Goal: Task Accomplishment & Management: Manage account settings

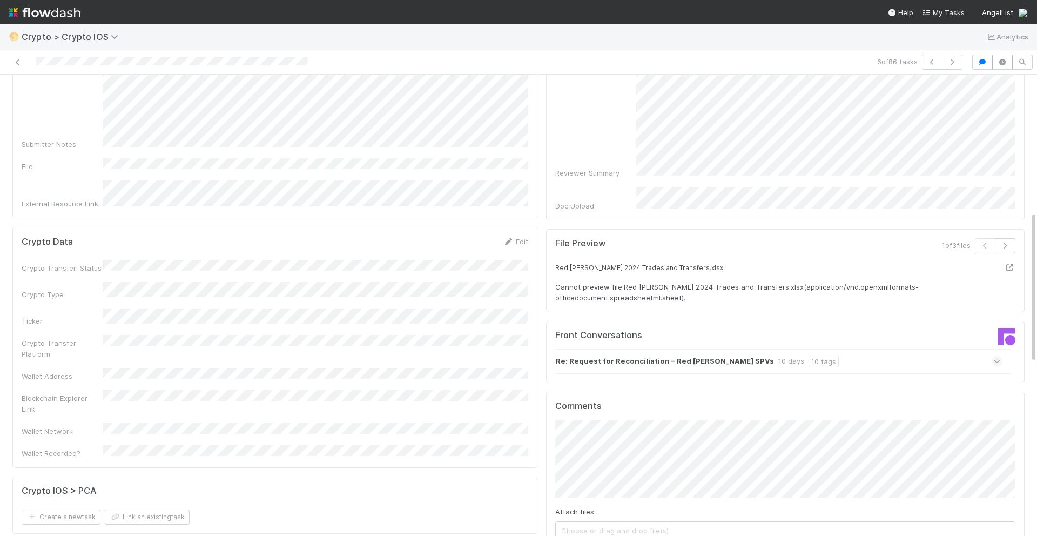
scroll to position [415, 0]
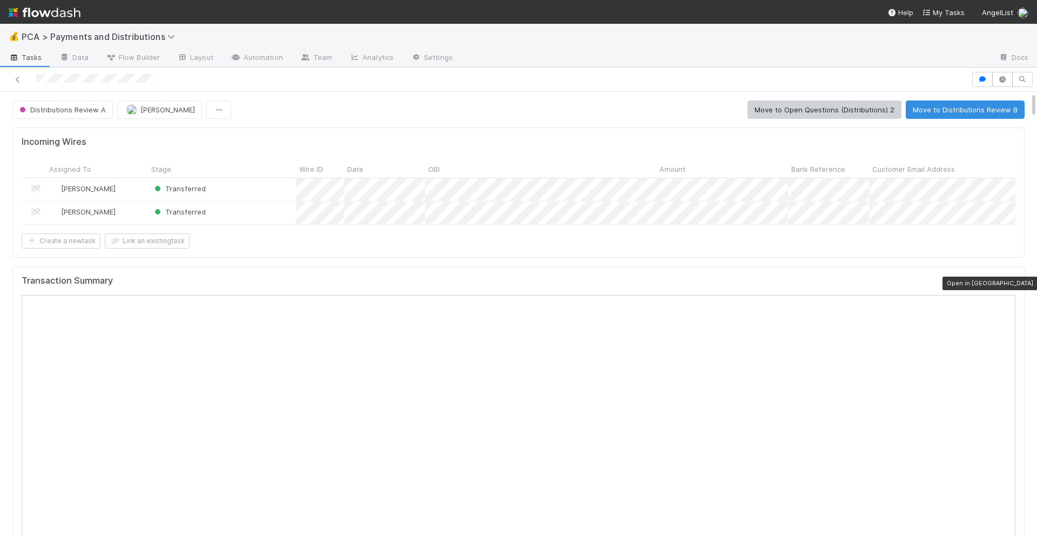
click at [1010, 284] on icon at bounding box center [1009, 283] width 11 height 7
click at [940, 109] on button "Move to Distributions Review B" at bounding box center [965, 109] width 119 height 18
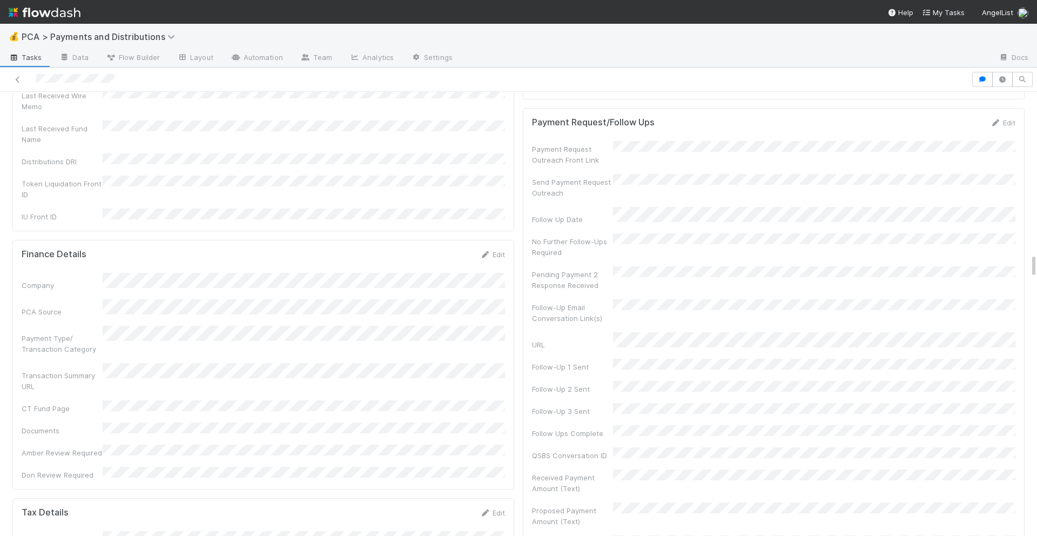
scroll to position [2858, 0]
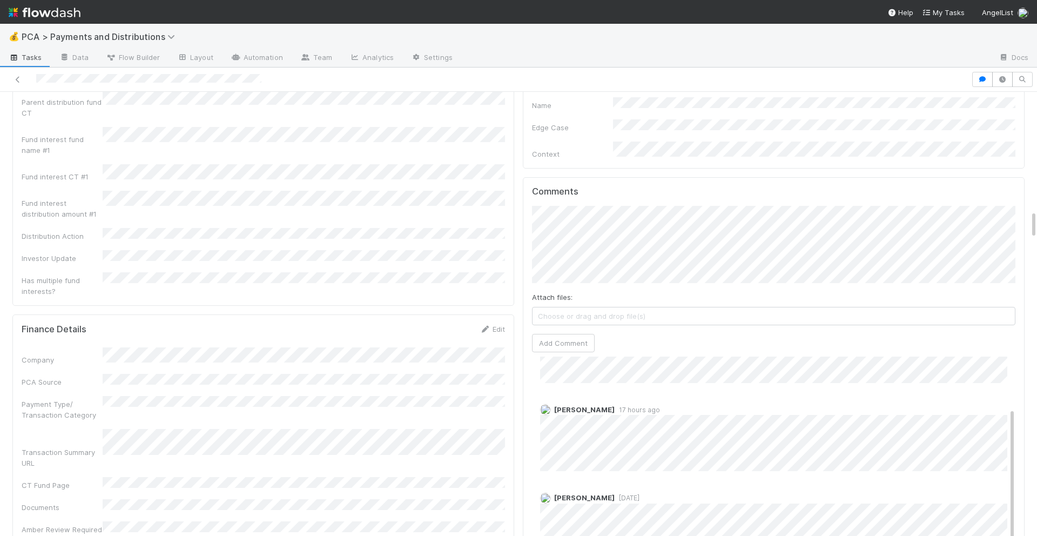
scroll to position [1860, 0]
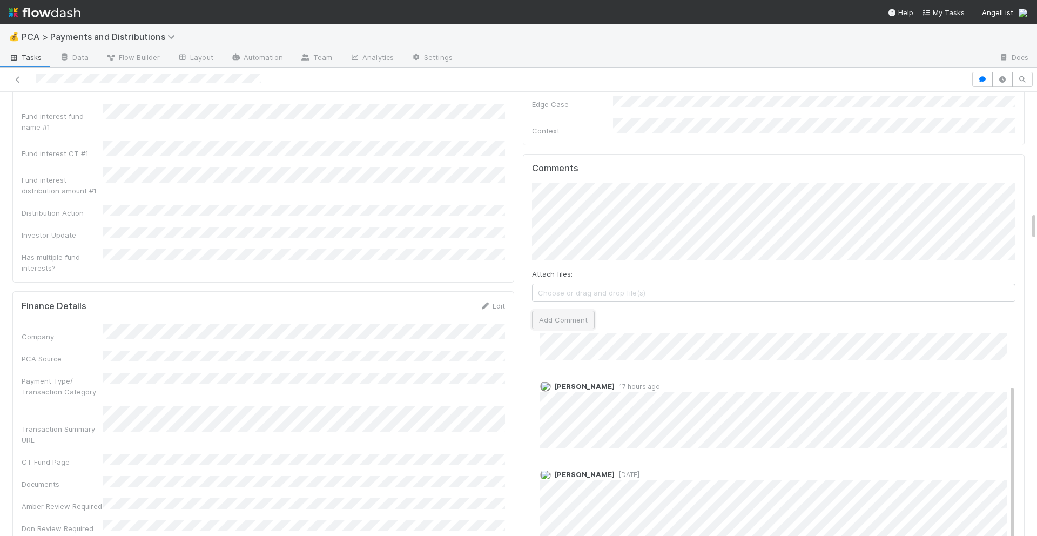
click at [556, 311] on button "Add Comment" at bounding box center [563, 320] width 63 height 18
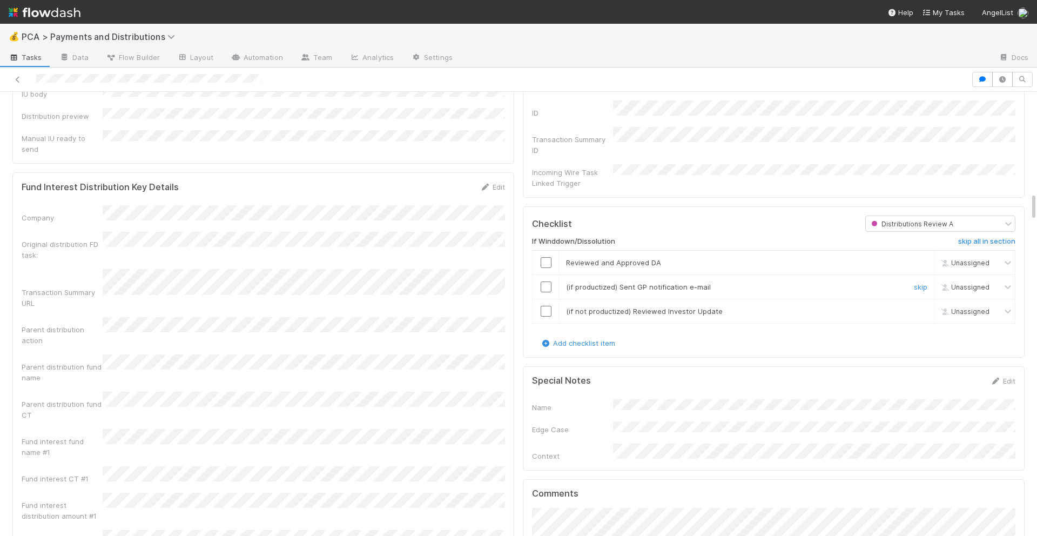
scroll to position [1479, 0]
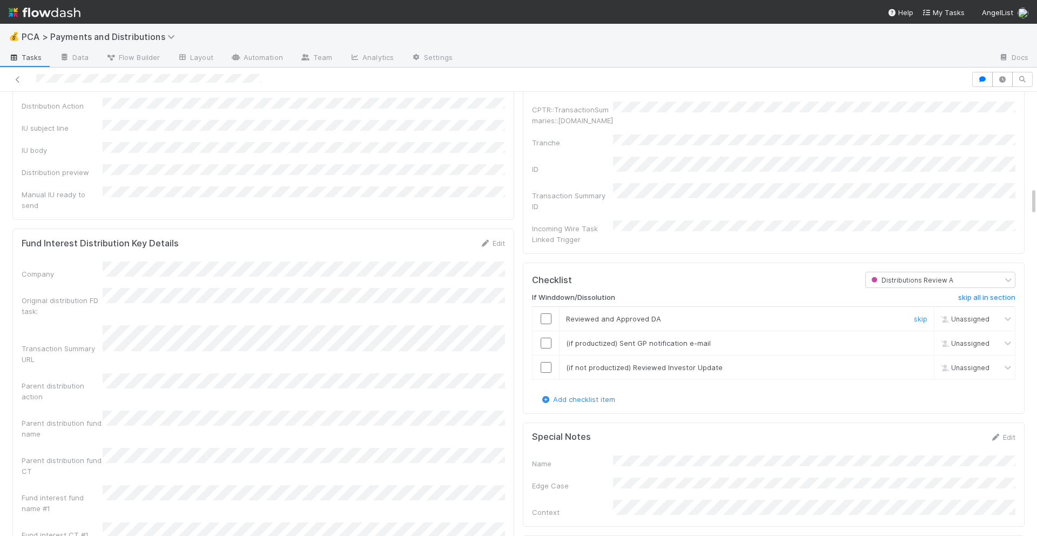
click at [547, 313] on input "checkbox" at bounding box center [546, 318] width 11 height 11
click at [545, 331] on td at bounding box center [545, 343] width 27 height 24
click at [545, 338] on input "checkbox" at bounding box center [546, 343] width 11 height 11
click at [545, 362] on input "checkbox" at bounding box center [546, 367] width 11 height 11
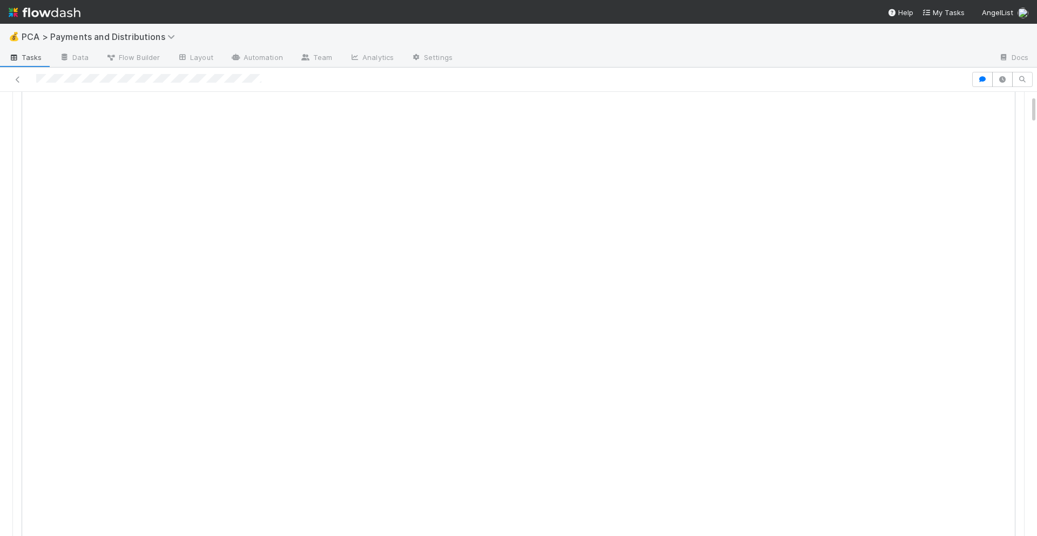
scroll to position [0, 0]
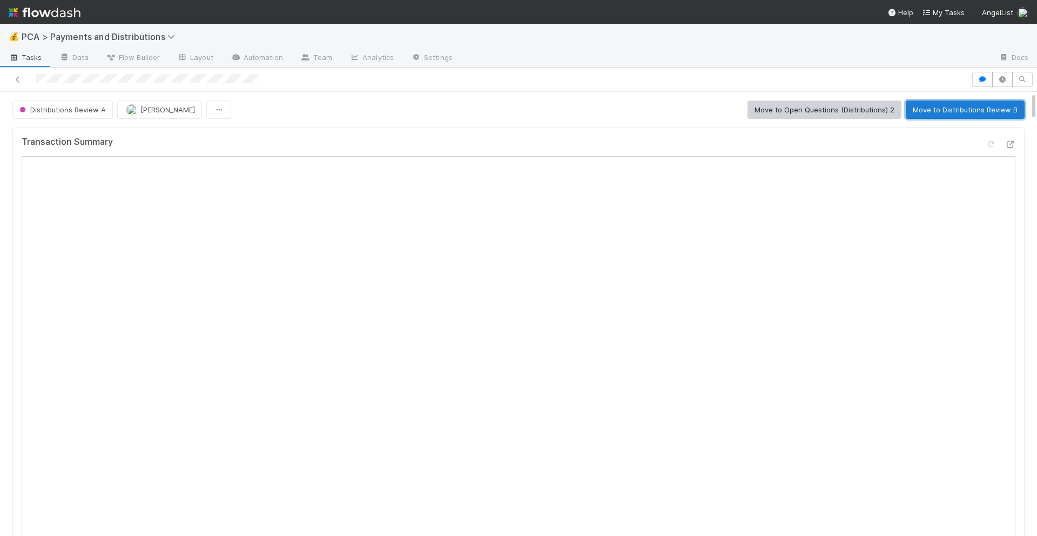
click at [955, 107] on button "Move to Distributions Review B" at bounding box center [965, 109] width 119 height 18
click at [784, 105] on button "Move to Distributions Execution" at bounding box center [806, 109] width 120 height 18
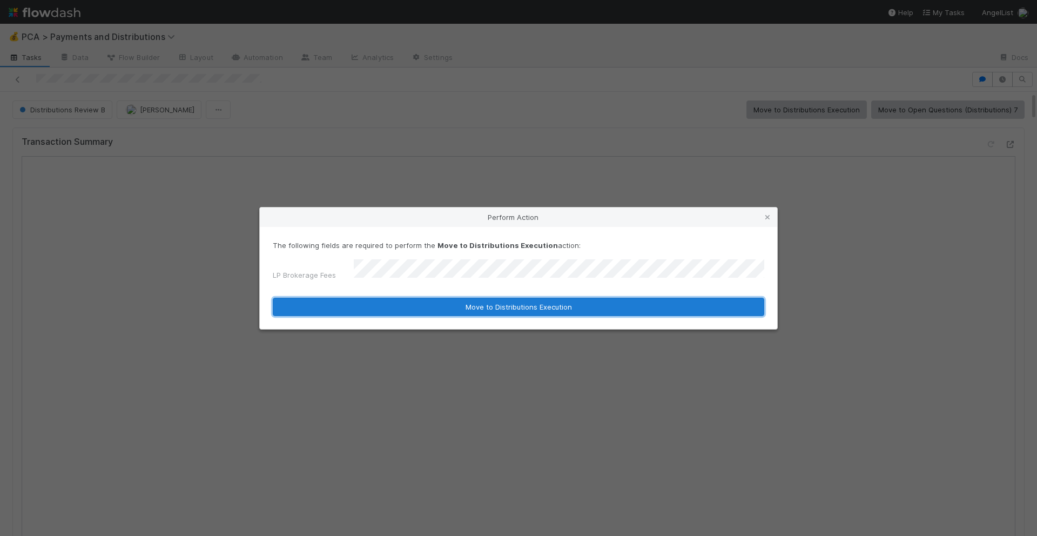
click at [504, 299] on button "Move to Distributions Execution" at bounding box center [518, 307] width 491 height 18
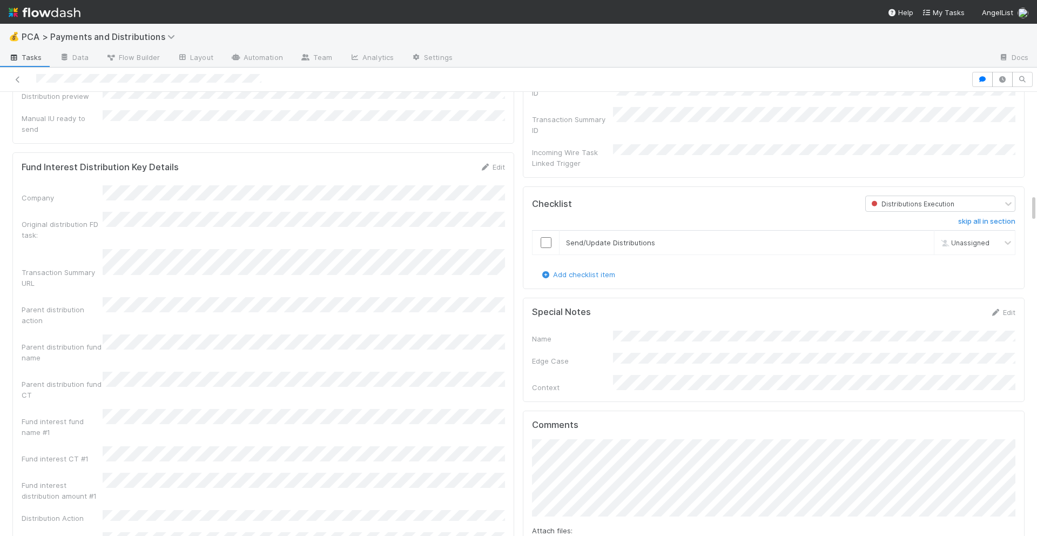
scroll to position [1538, 0]
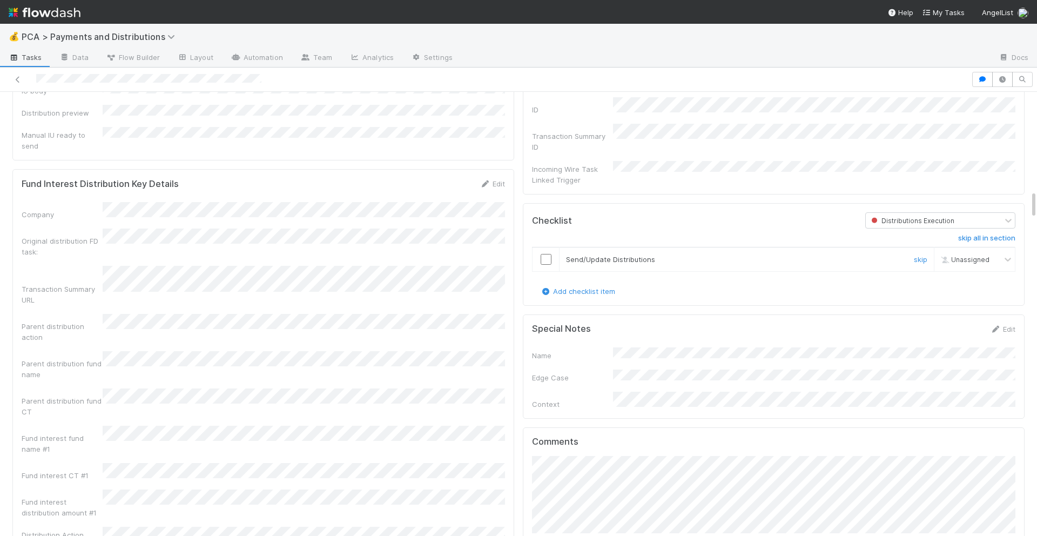
click at [551, 254] on input "checkbox" at bounding box center [546, 259] width 11 height 11
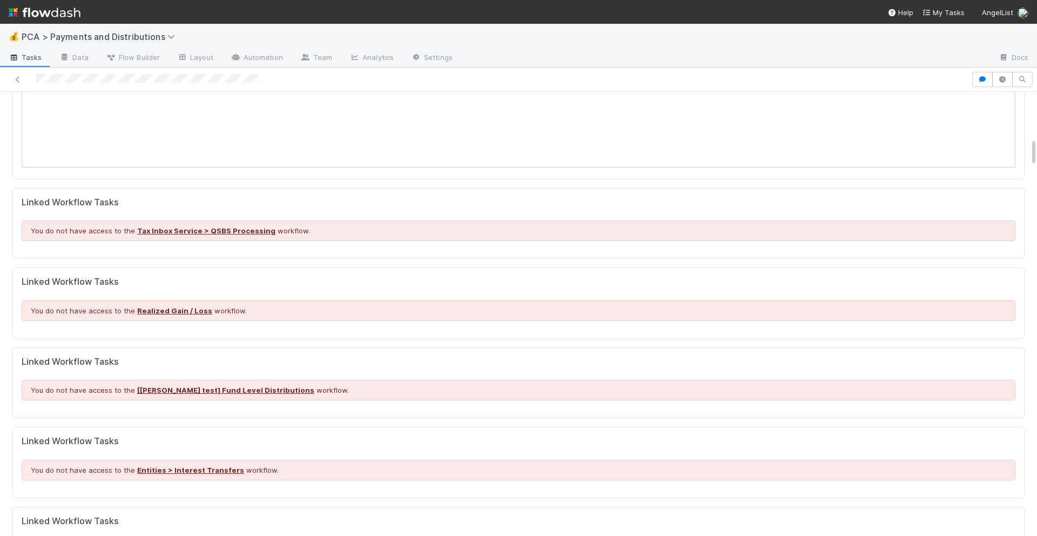
scroll to position [0, 0]
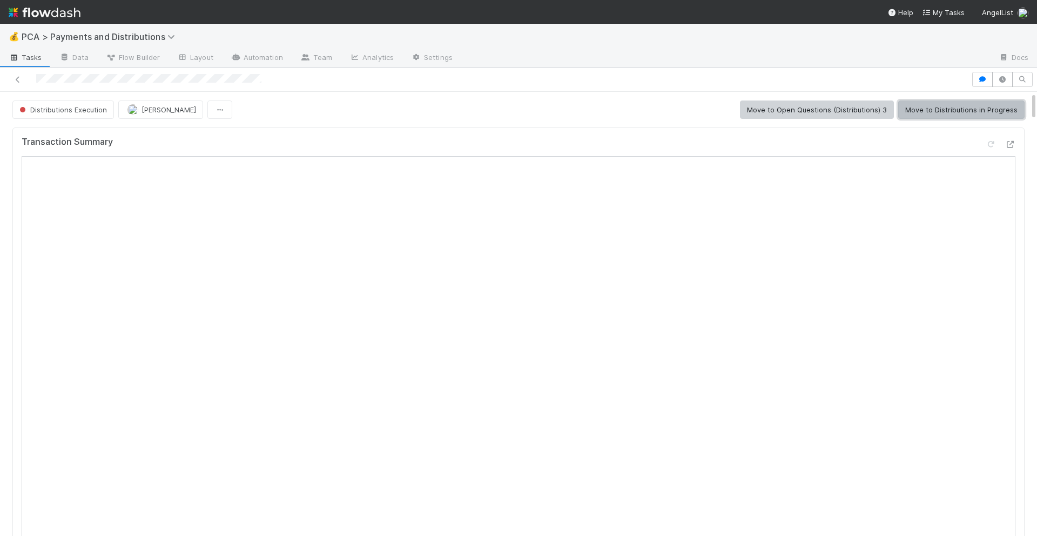
click at [930, 113] on button "Move to Distributions in Progress" at bounding box center [961, 109] width 126 height 18
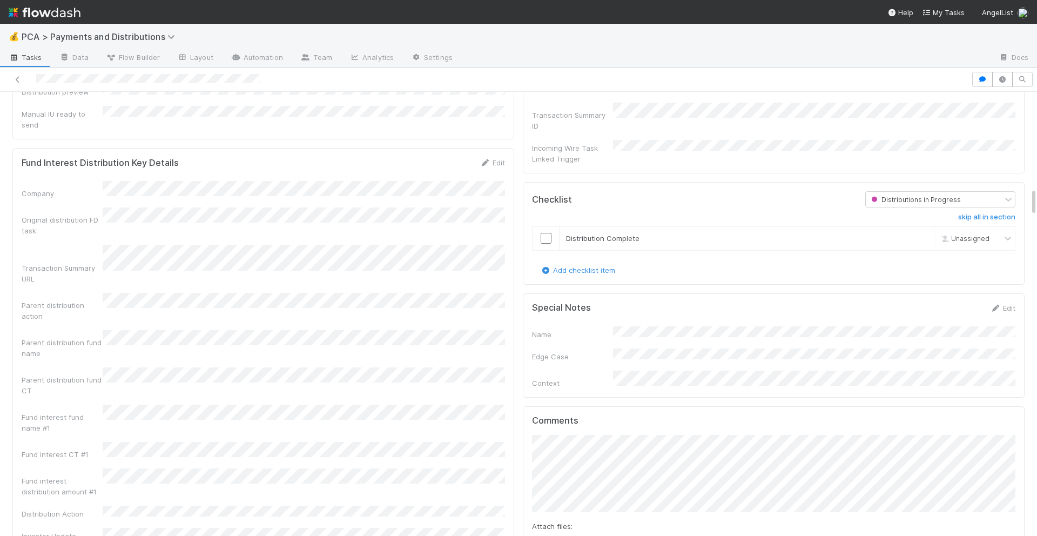
scroll to position [1562, 0]
click at [543, 230] on input "checkbox" at bounding box center [546, 235] width 11 height 11
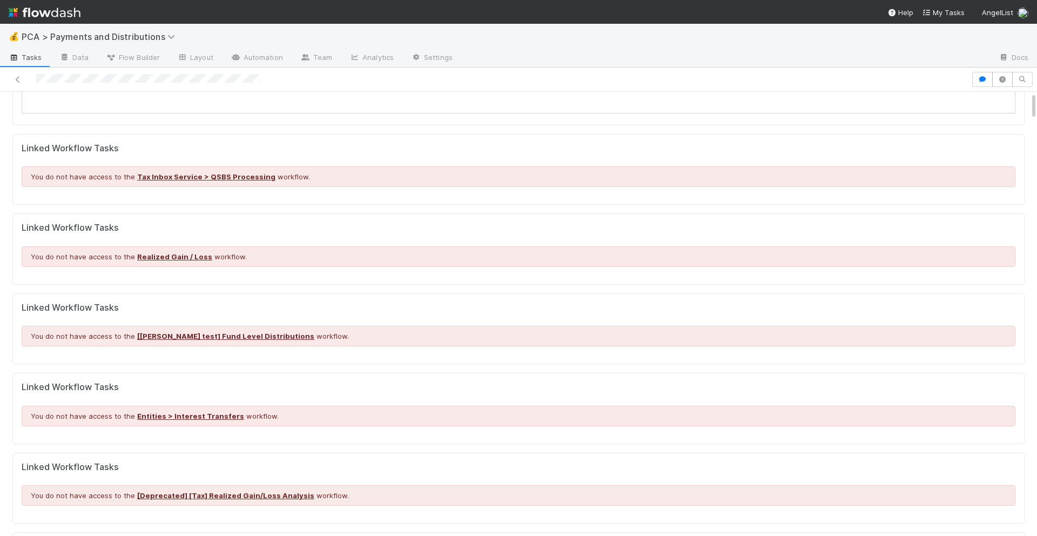
scroll to position [0, 0]
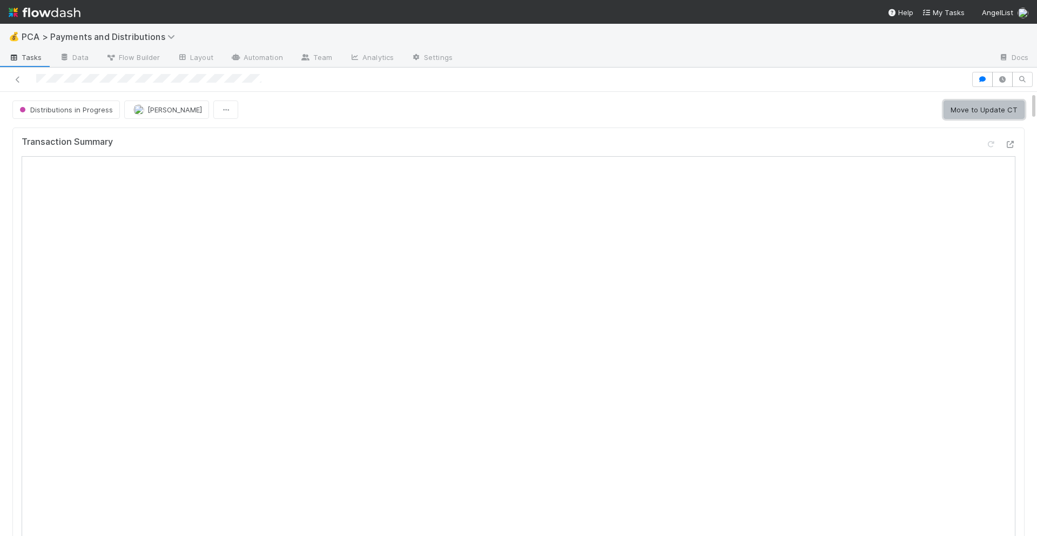
click at [962, 113] on button "Move to Update CT" at bounding box center [983, 109] width 81 height 18
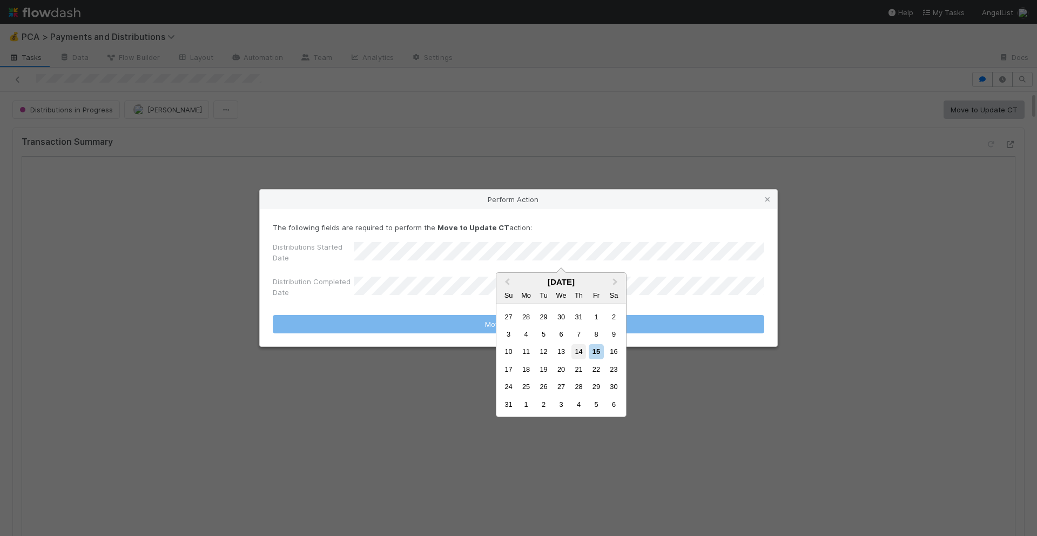
click at [577, 350] on div "14" at bounding box center [578, 351] width 15 height 15
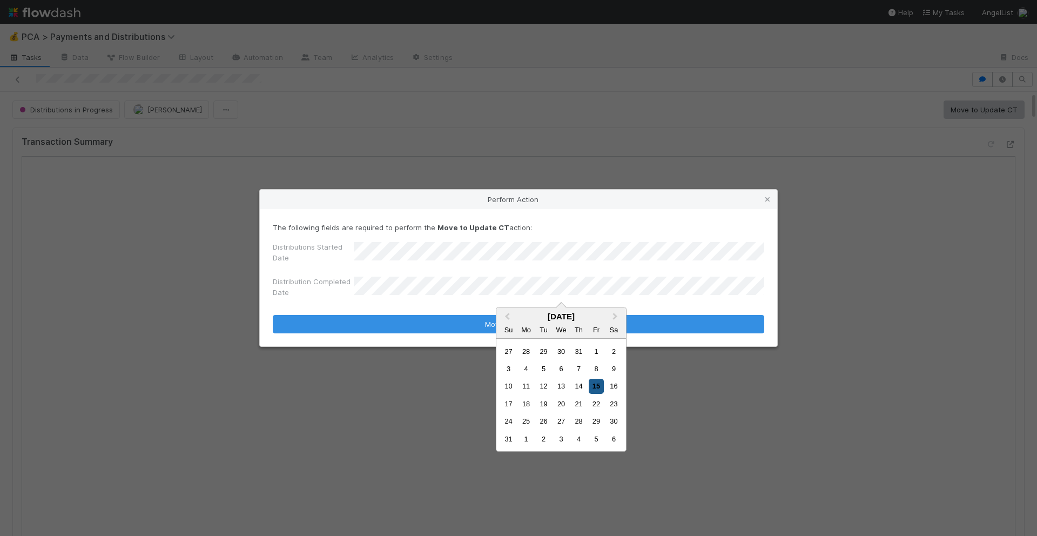
click at [599, 384] on div "15" at bounding box center [596, 386] width 15 height 15
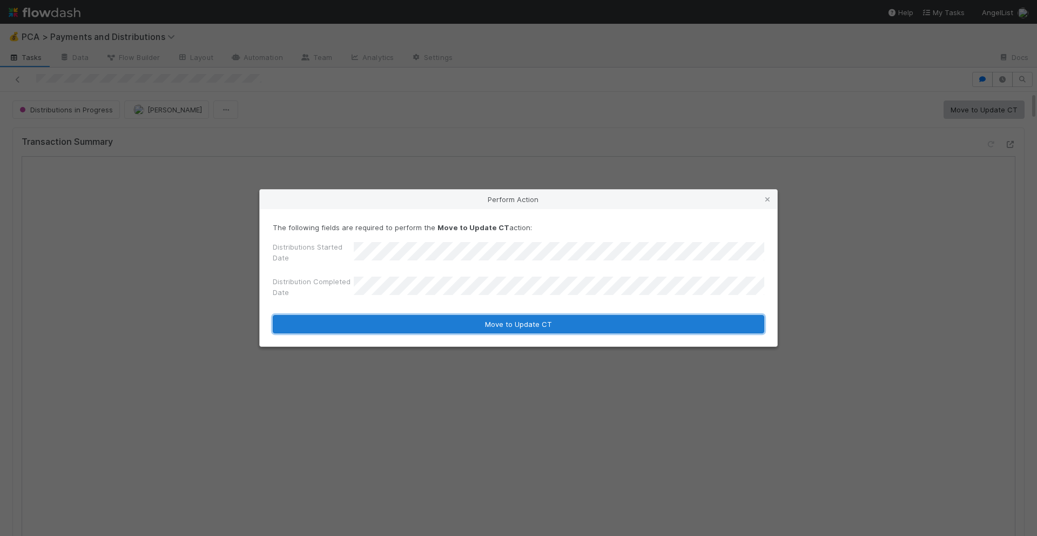
click at [569, 323] on button "Move to Update CT" at bounding box center [518, 324] width 491 height 18
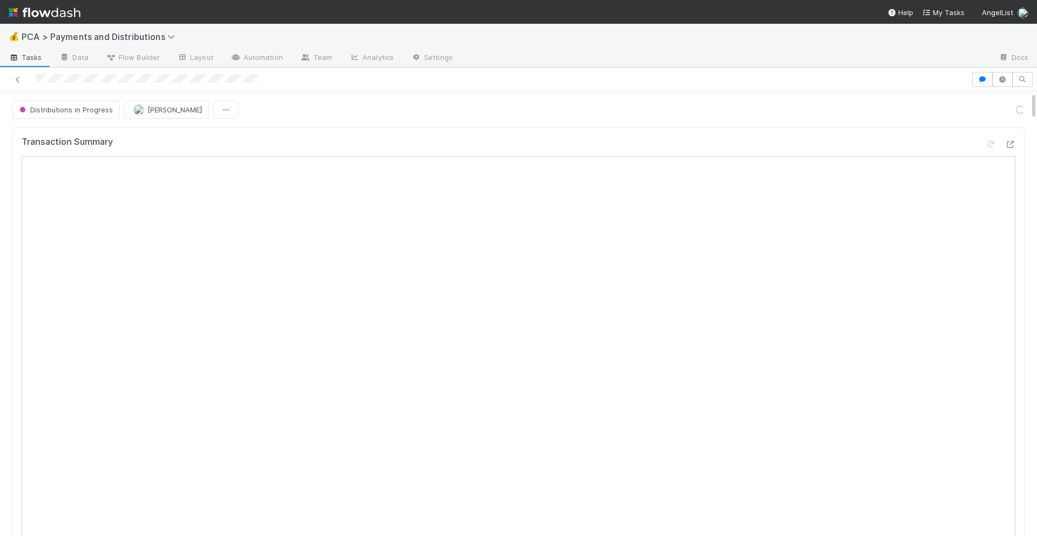
scroll to position [586, 0]
click at [962, 111] on button "Move to Completed" at bounding box center [983, 109] width 81 height 18
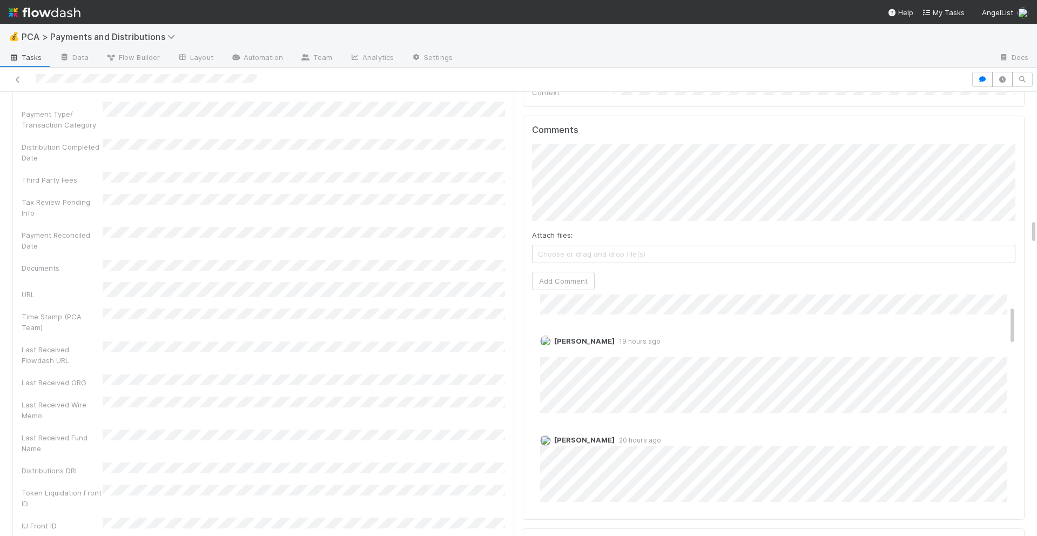
scroll to position [59, 0]
click at [555, 352] on link "Edit" at bounding box center [555, 356] width 12 height 9
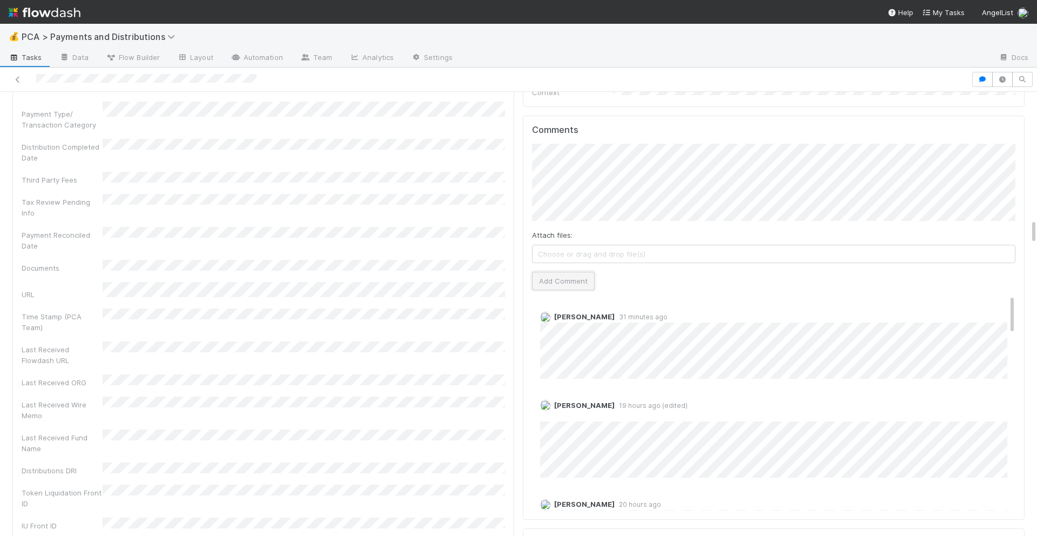
click at [574, 272] on button "Add Comment" at bounding box center [563, 281] width 63 height 18
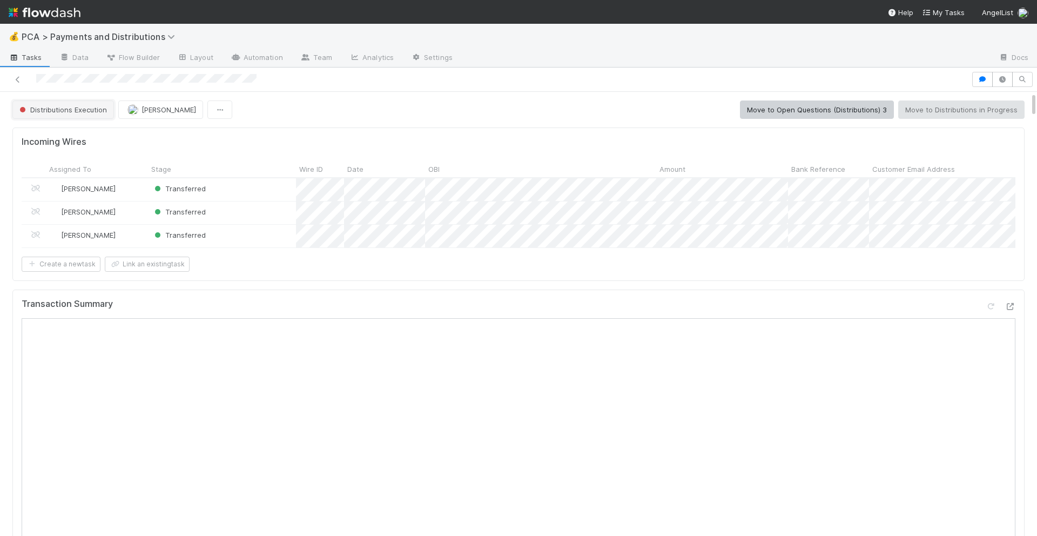
click at [82, 109] on span "Distributions Execution" at bounding box center [62, 109] width 90 height 9
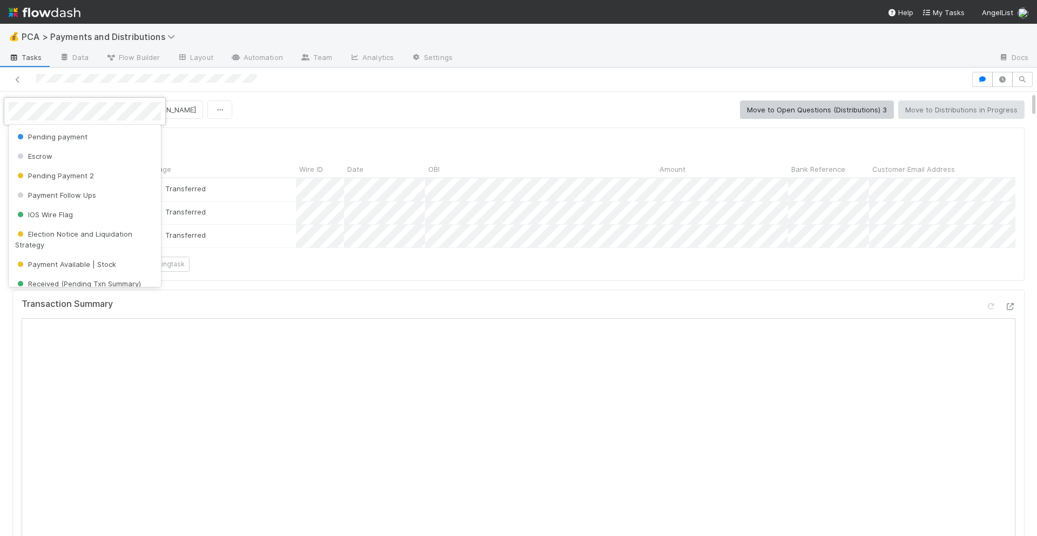
scroll to position [149, 0]
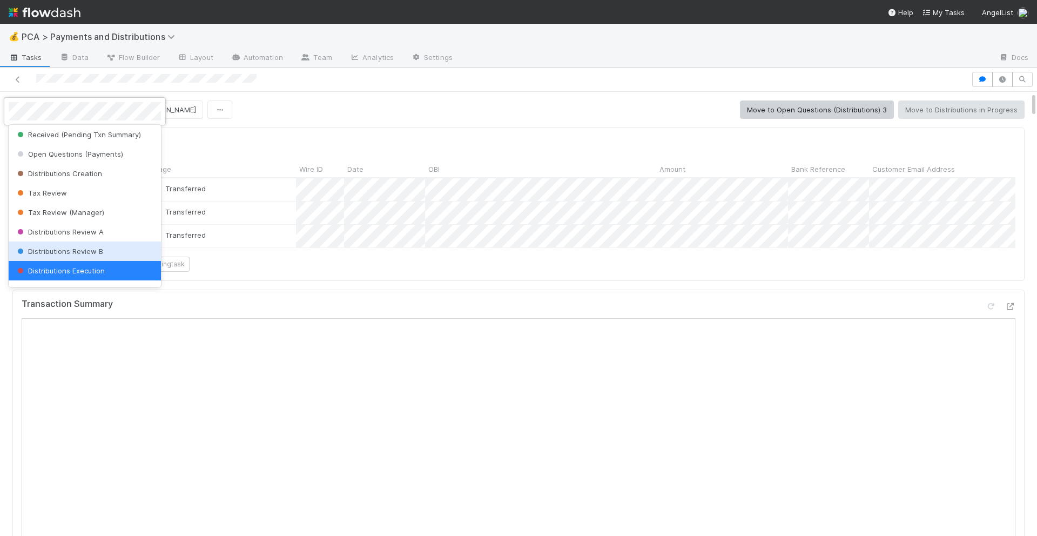
click at [51, 249] on span "Distributions Review B" at bounding box center [59, 251] width 88 height 9
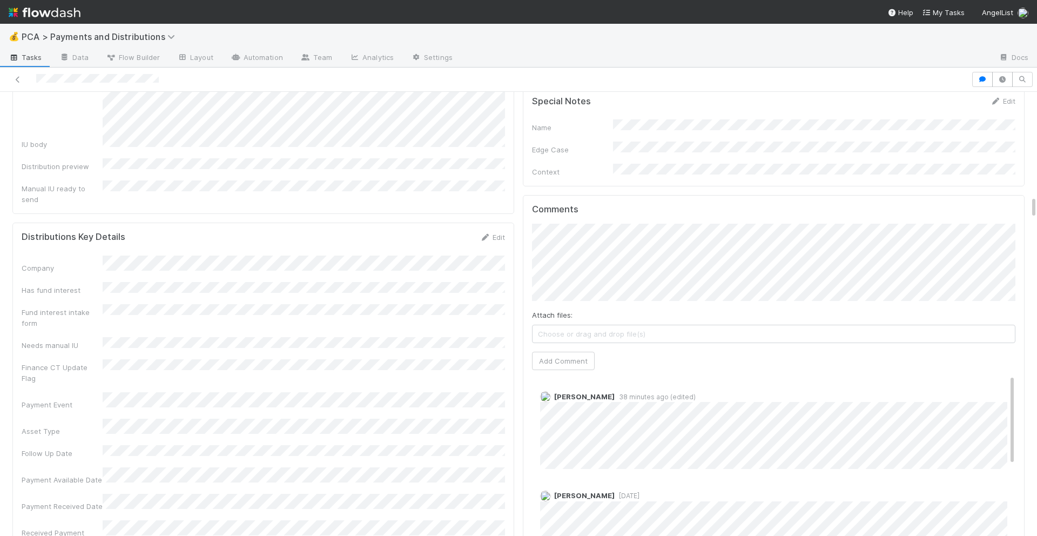
scroll to position [1960, 0]
click at [579, 352] on button "Add Comment" at bounding box center [563, 361] width 63 height 18
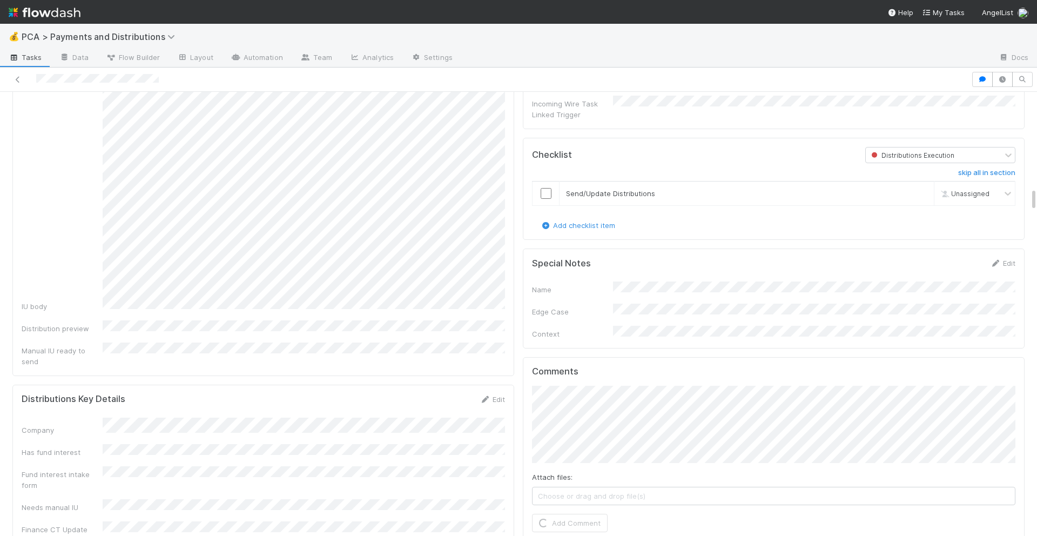
scroll to position [1790, 0]
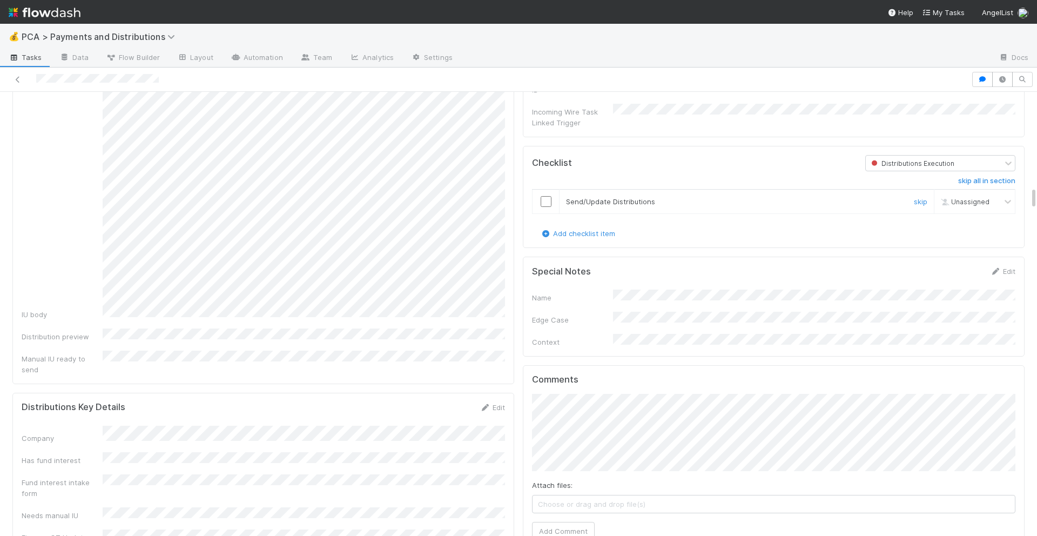
click at [549, 196] on input "checkbox" at bounding box center [546, 201] width 11 height 11
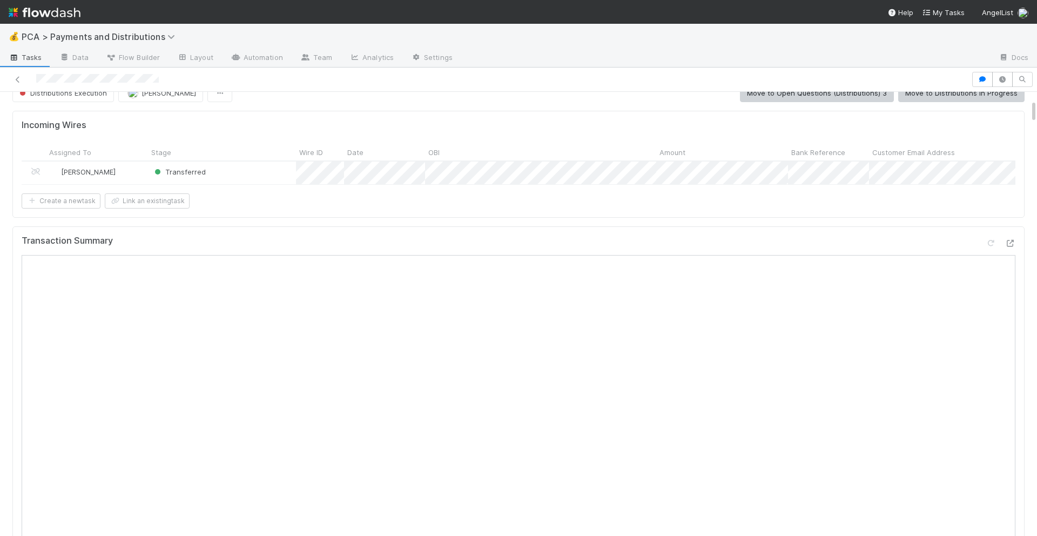
scroll to position [0, 0]
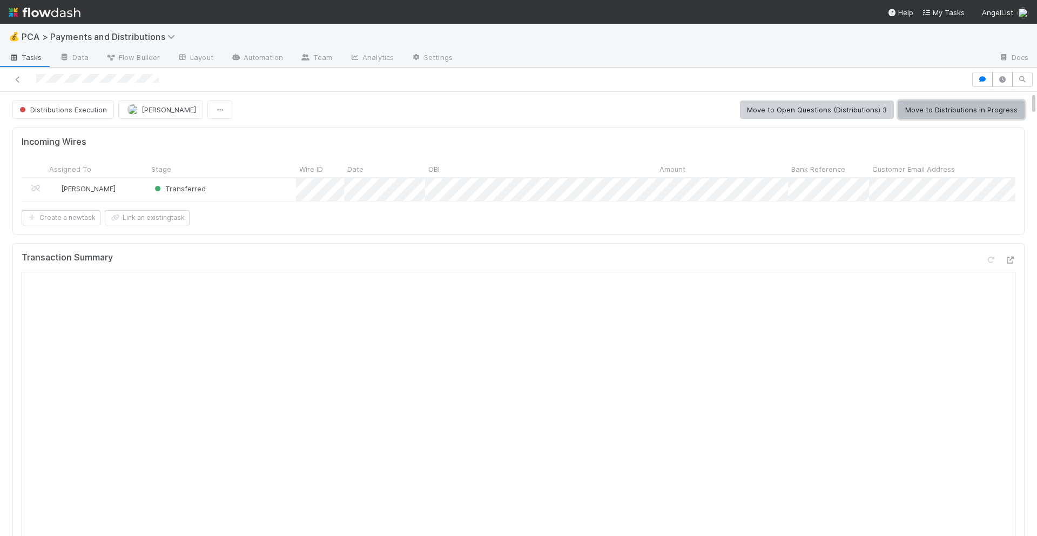
click at [960, 100] on button "Move to Distributions in Progress" at bounding box center [961, 109] width 126 height 18
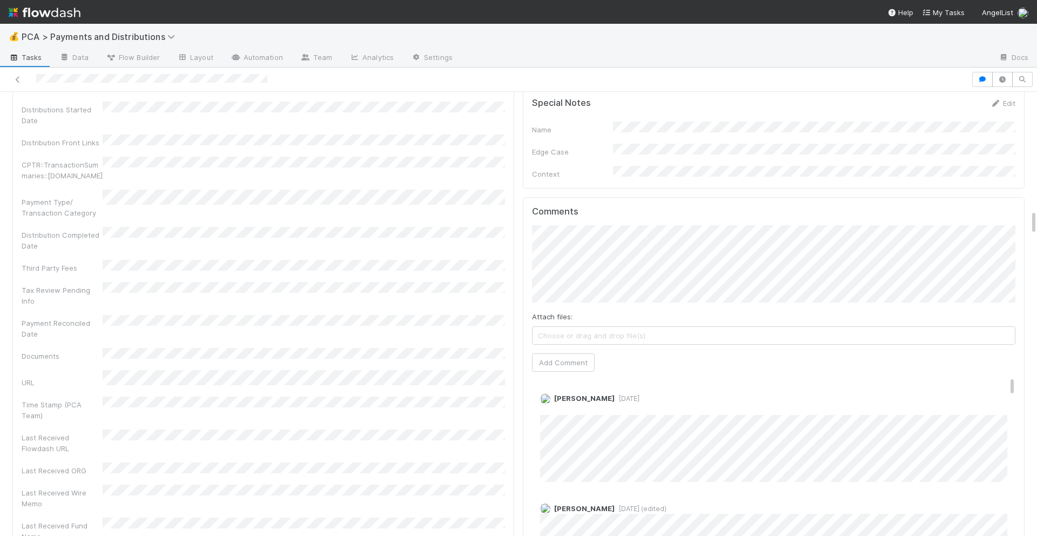
scroll to position [2047, 0]
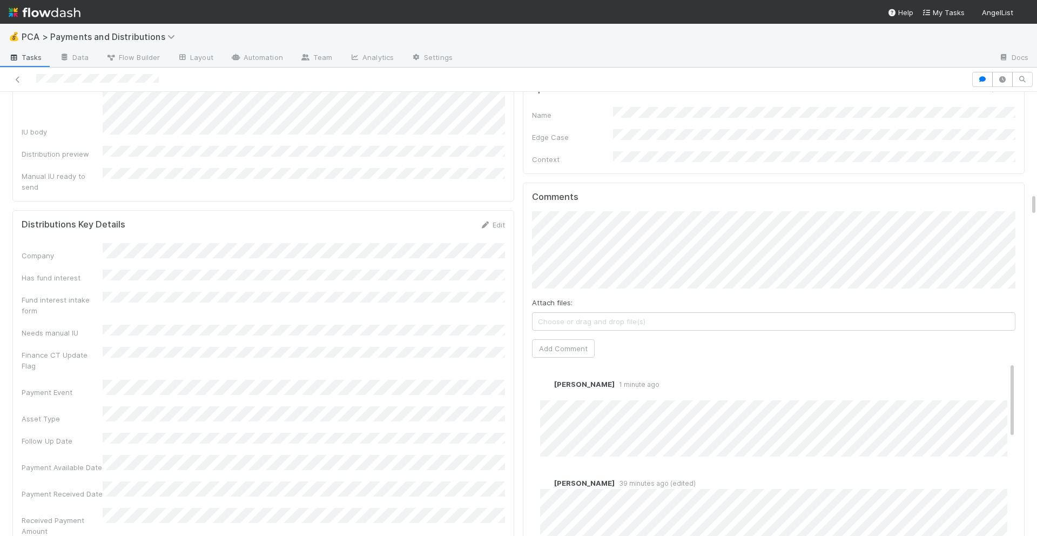
scroll to position [2044, 0]
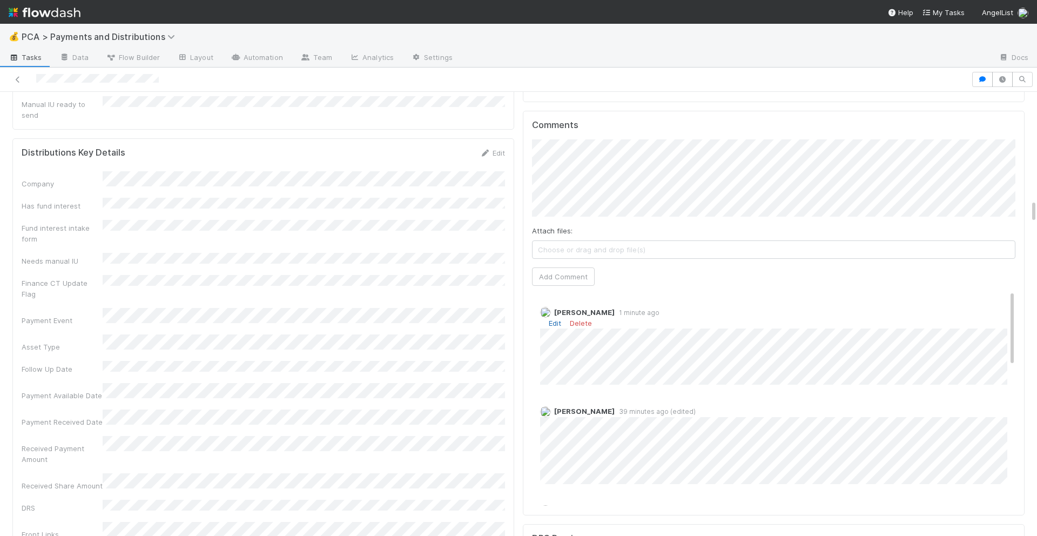
click at [558, 319] on link "Edit" at bounding box center [555, 323] width 12 height 9
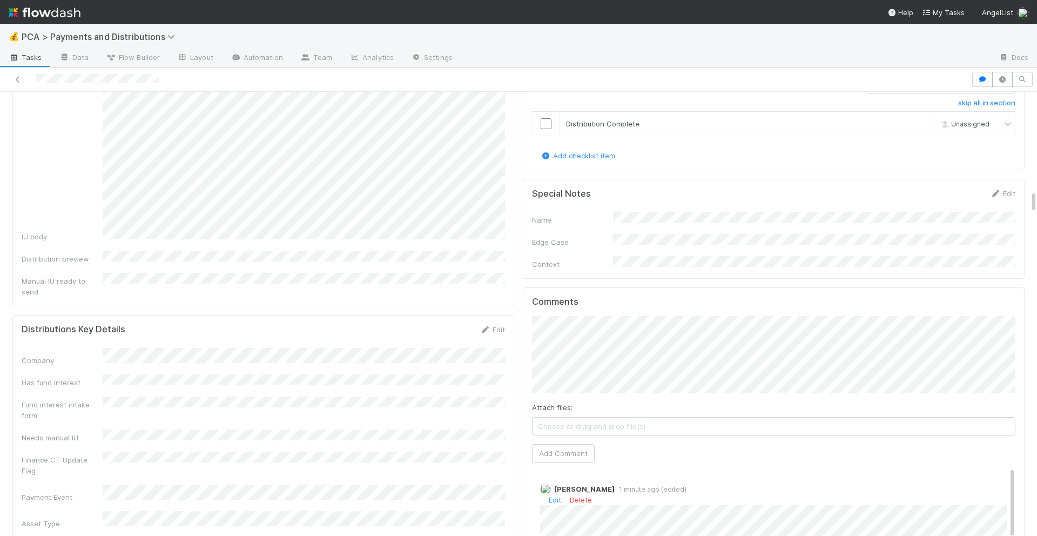
scroll to position [1739, 0]
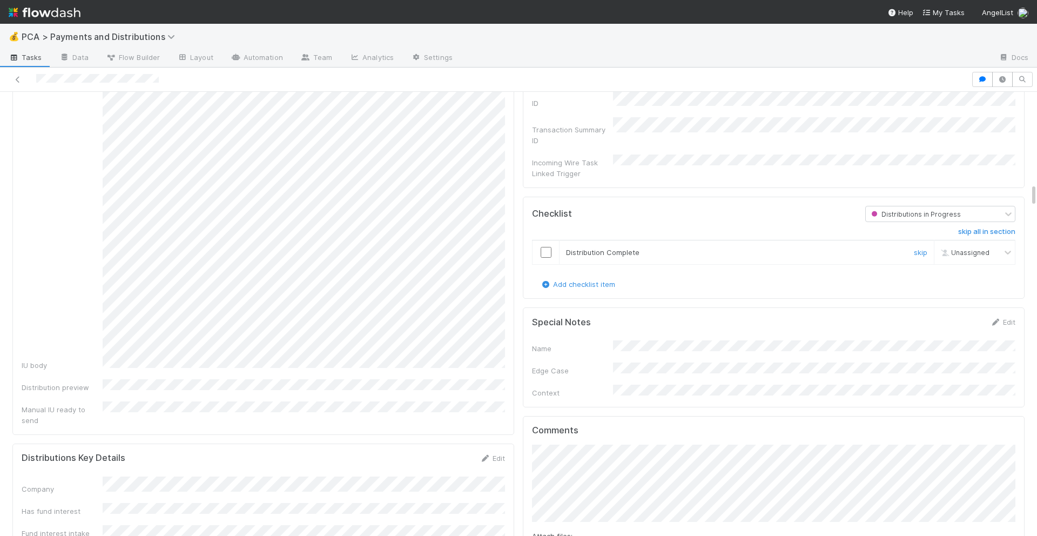
click at [544, 247] on input "checkbox" at bounding box center [546, 252] width 11 height 11
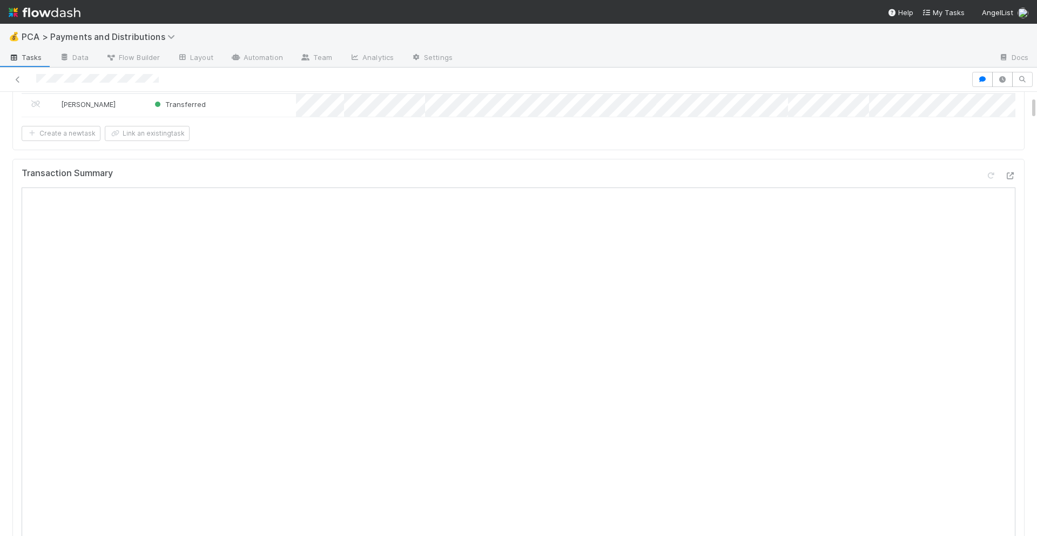
scroll to position [0, 0]
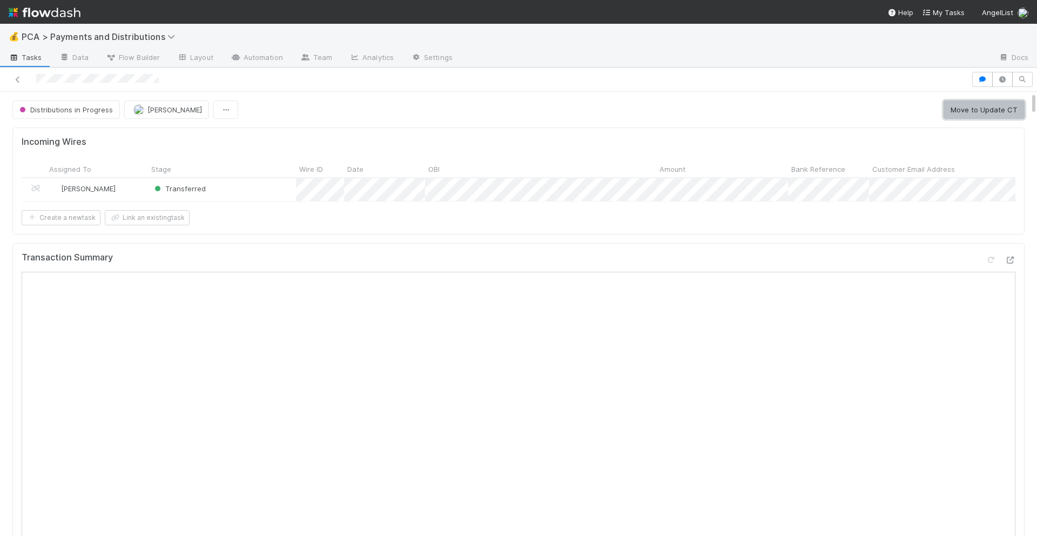
click at [965, 103] on button "Move to Update CT" at bounding box center [983, 109] width 81 height 18
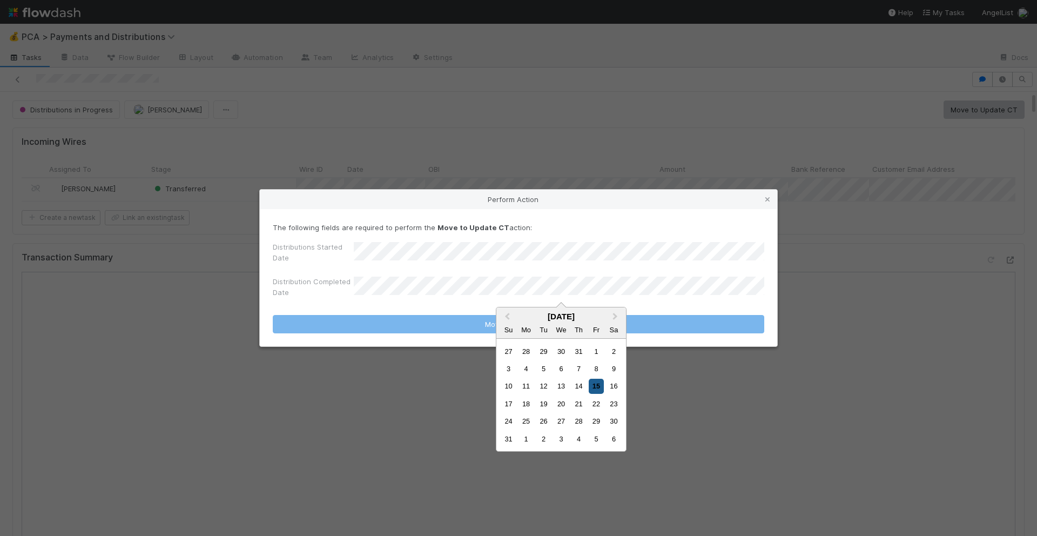
click at [591, 389] on div "15" at bounding box center [596, 386] width 15 height 15
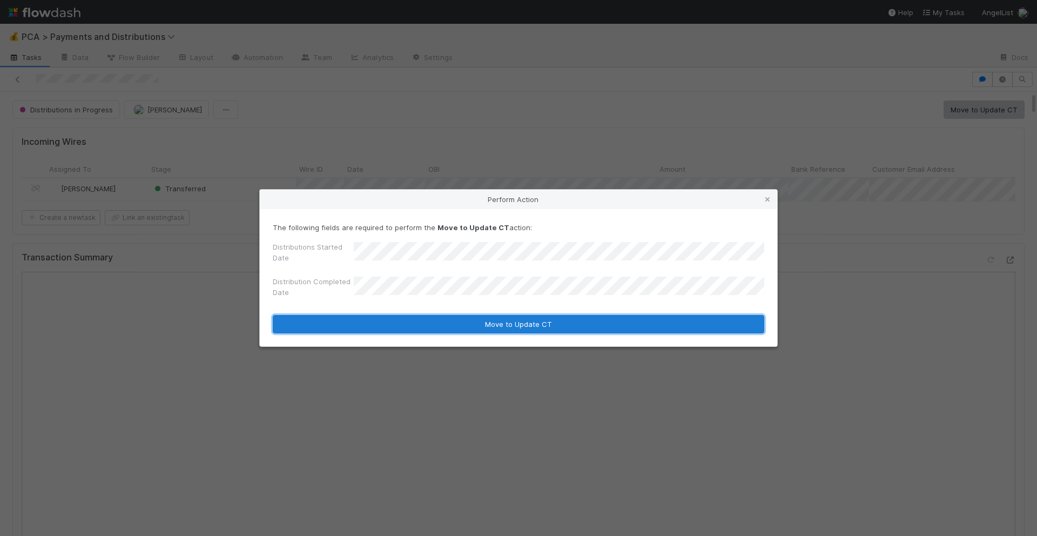
click at [567, 326] on button "Move to Update CT" at bounding box center [518, 324] width 491 height 18
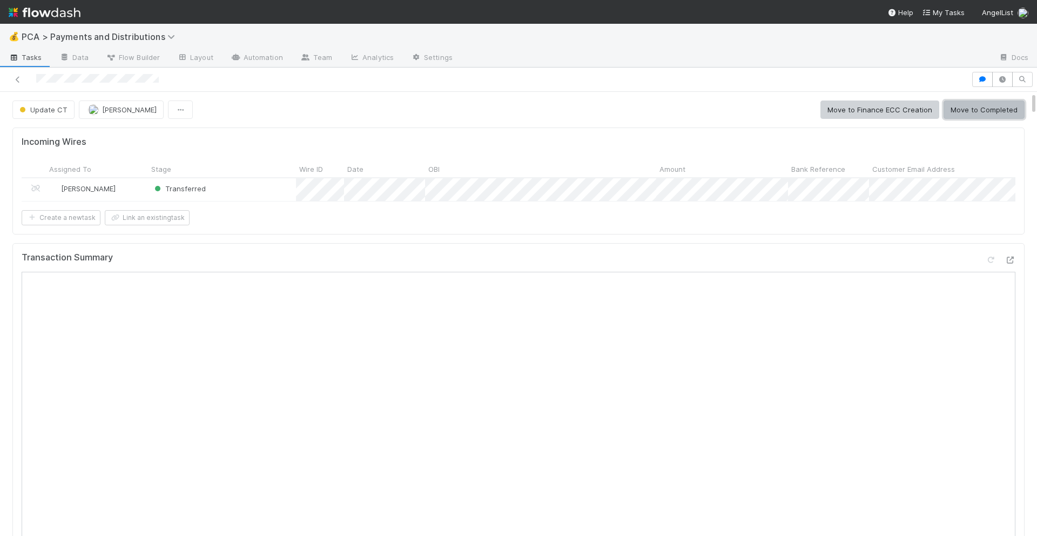
click at [969, 114] on button "Move to Completed" at bounding box center [983, 109] width 81 height 18
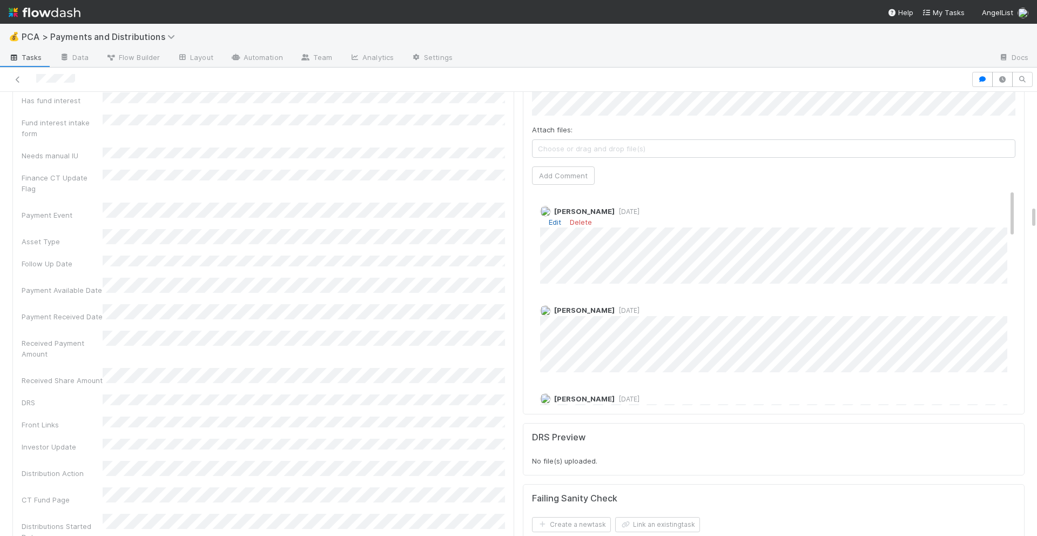
click at [551, 218] on link "Edit" at bounding box center [555, 222] width 12 height 9
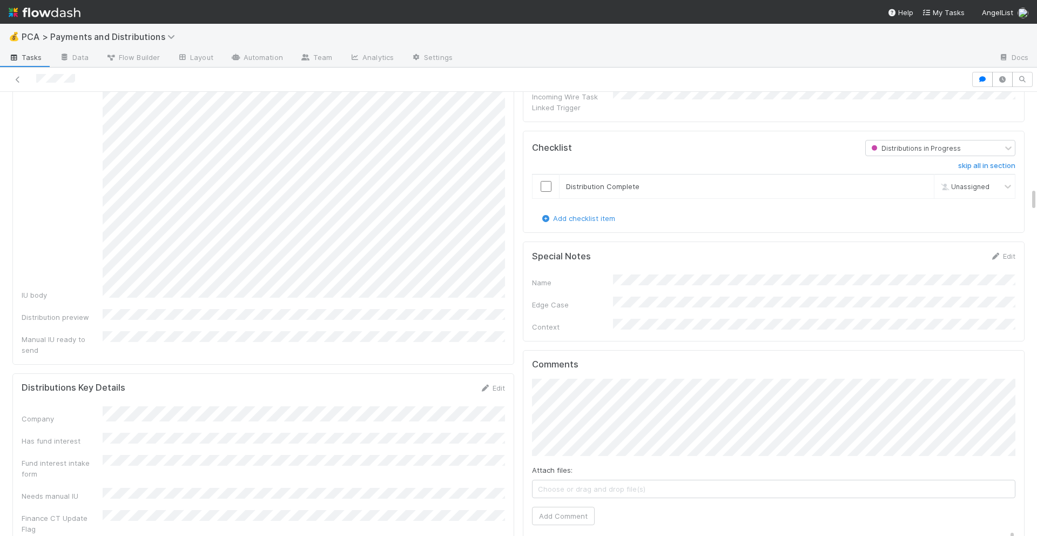
scroll to position [1773, 0]
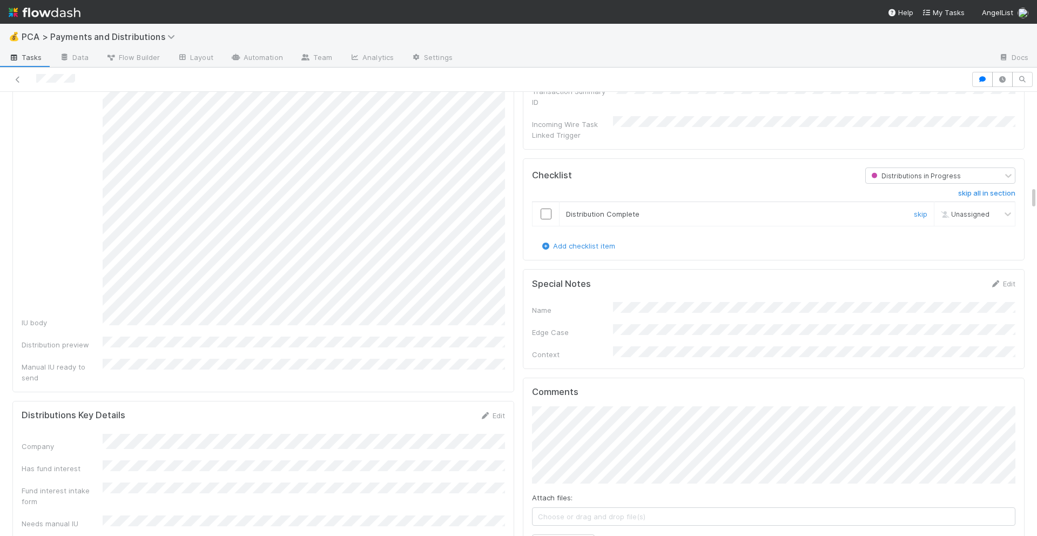
click at [553, 208] on div at bounding box center [545, 213] width 26 height 11
click at [545, 208] on input "checkbox" at bounding box center [546, 213] width 11 height 11
checkbox input "true"
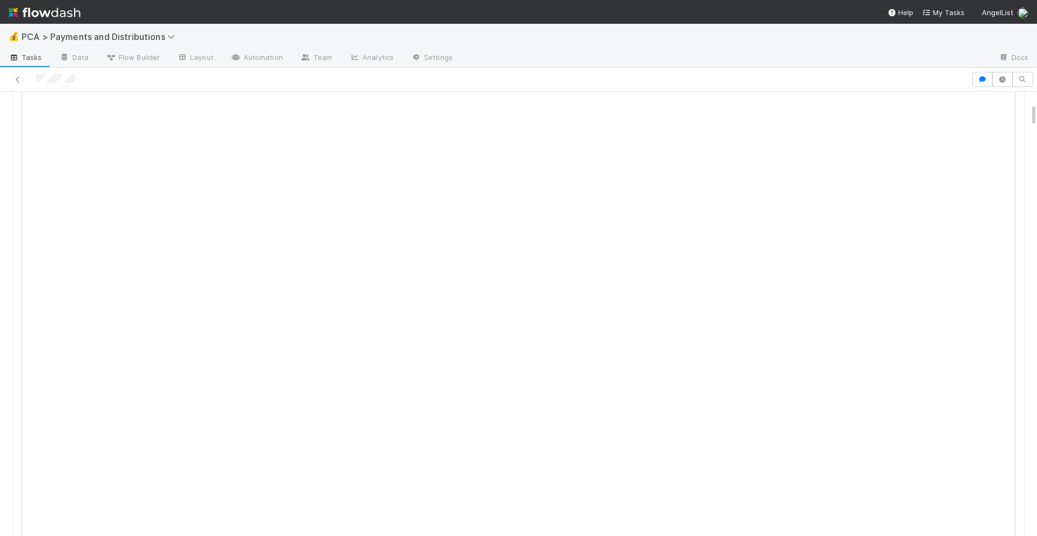
scroll to position [0, 0]
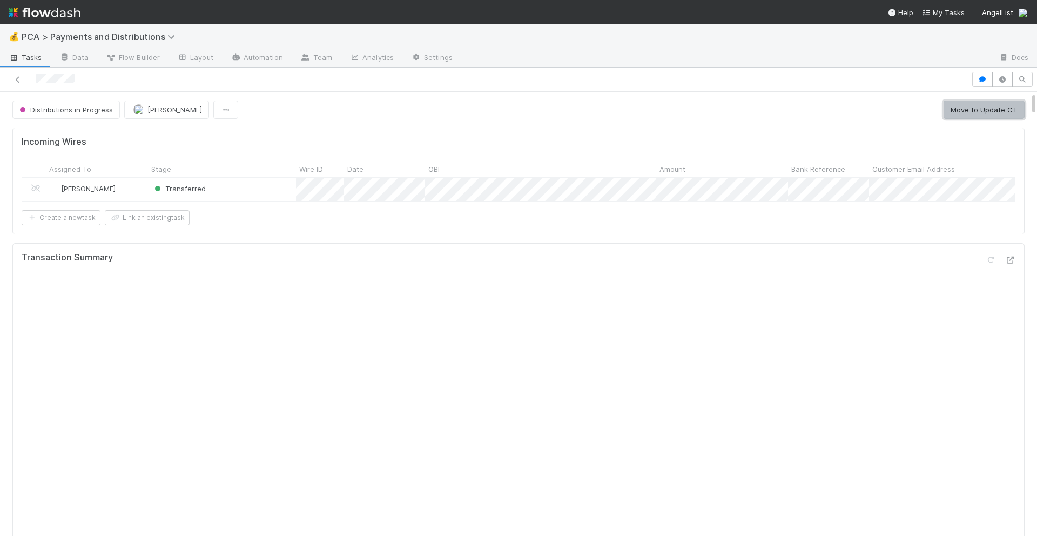
click at [1008, 106] on button "Move to Update CT" at bounding box center [983, 109] width 81 height 18
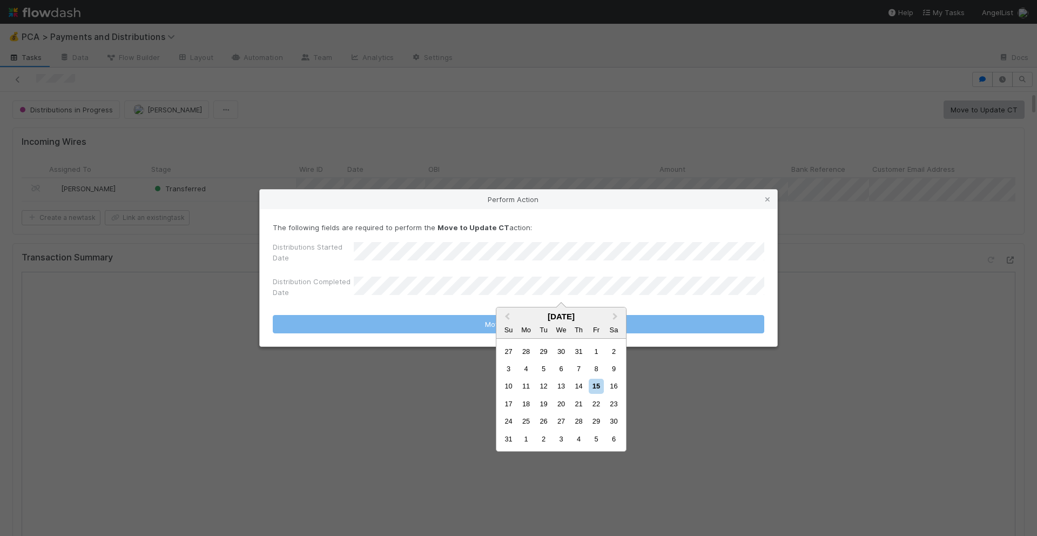
click at [591, 386] on div "15" at bounding box center [596, 386] width 15 height 15
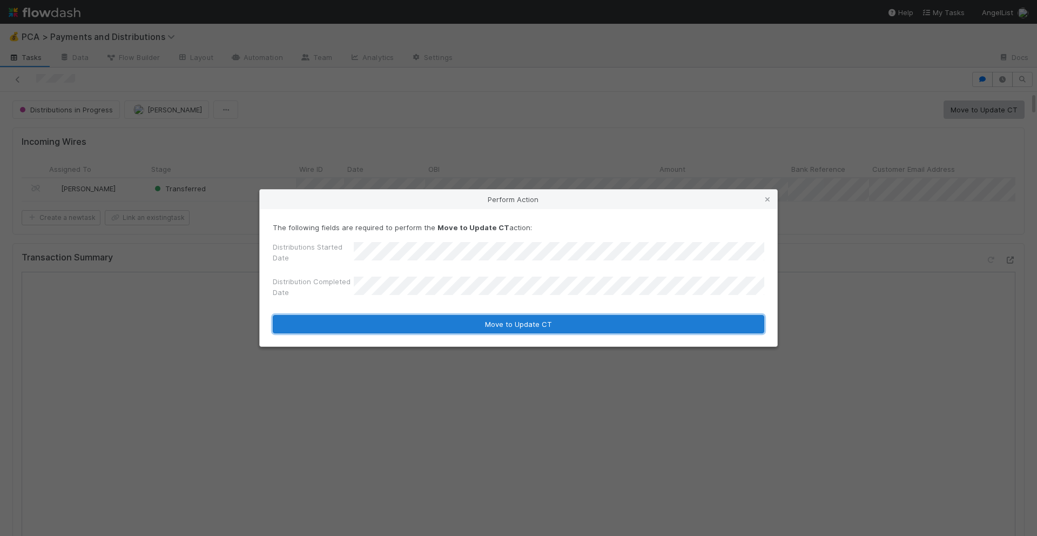
click at [508, 326] on button "Move to Update CT" at bounding box center [518, 324] width 491 height 18
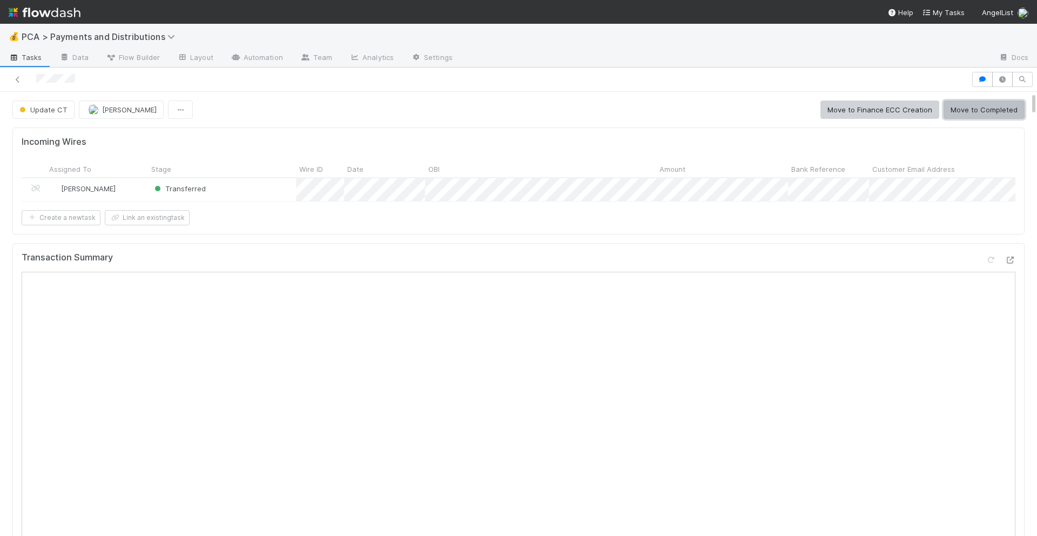
click at [988, 107] on button "Move to Completed" at bounding box center [983, 109] width 81 height 18
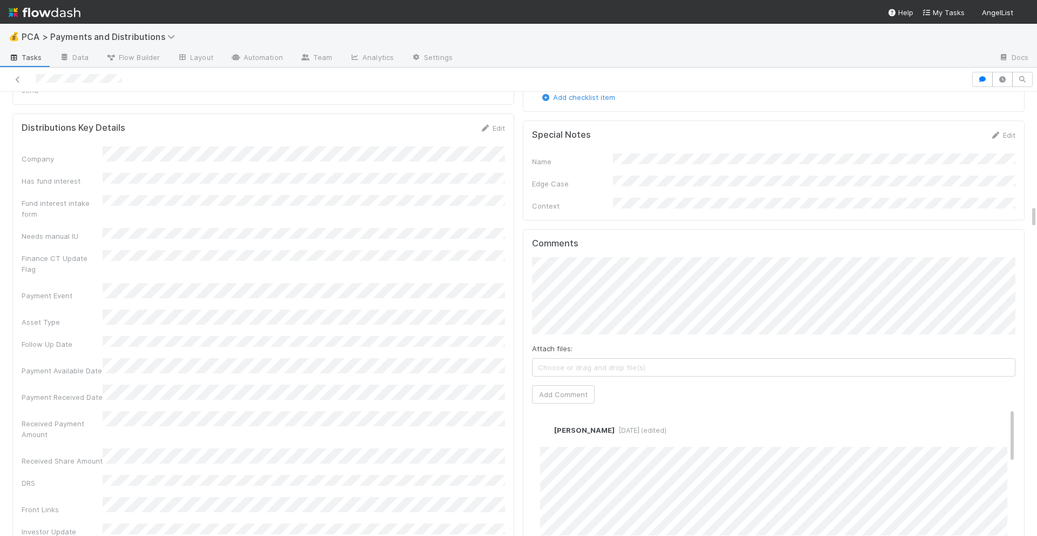
scroll to position [2108, 0]
click at [560, 438] on link "Edit" at bounding box center [555, 442] width 12 height 9
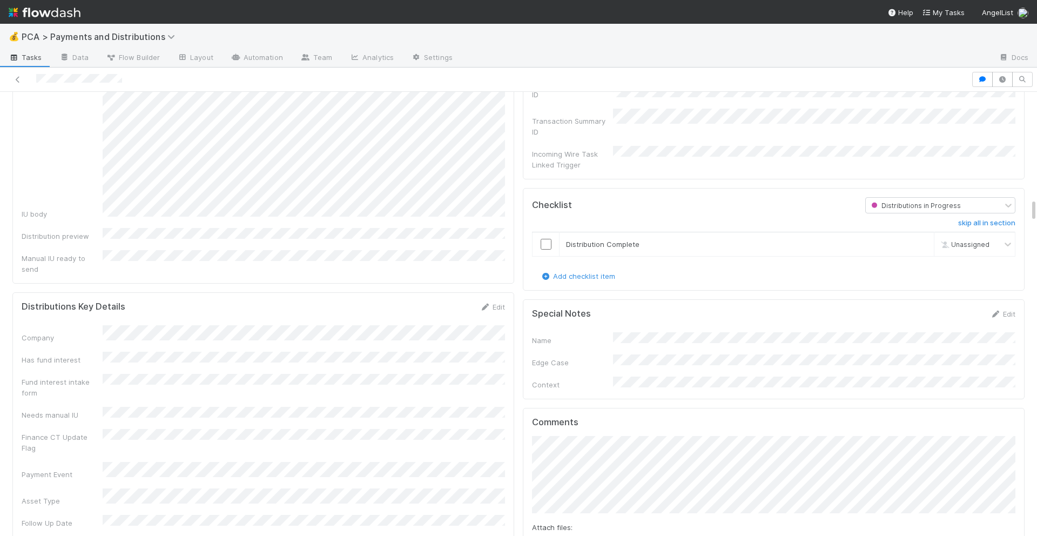
scroll to position [1892, 0]
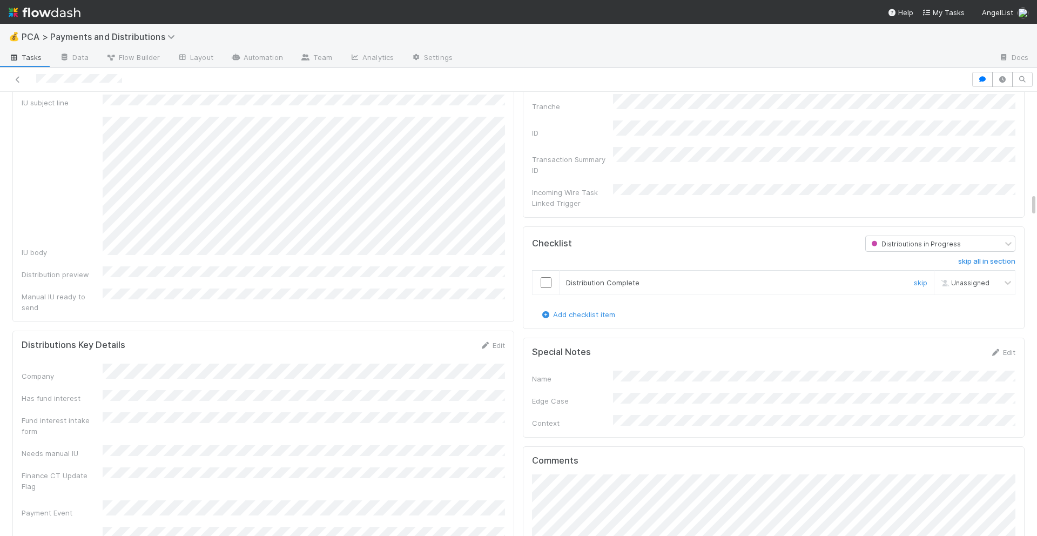
click at [545, 277] on input "checkbox" at bounding box center [546, 282] width 11 height 11
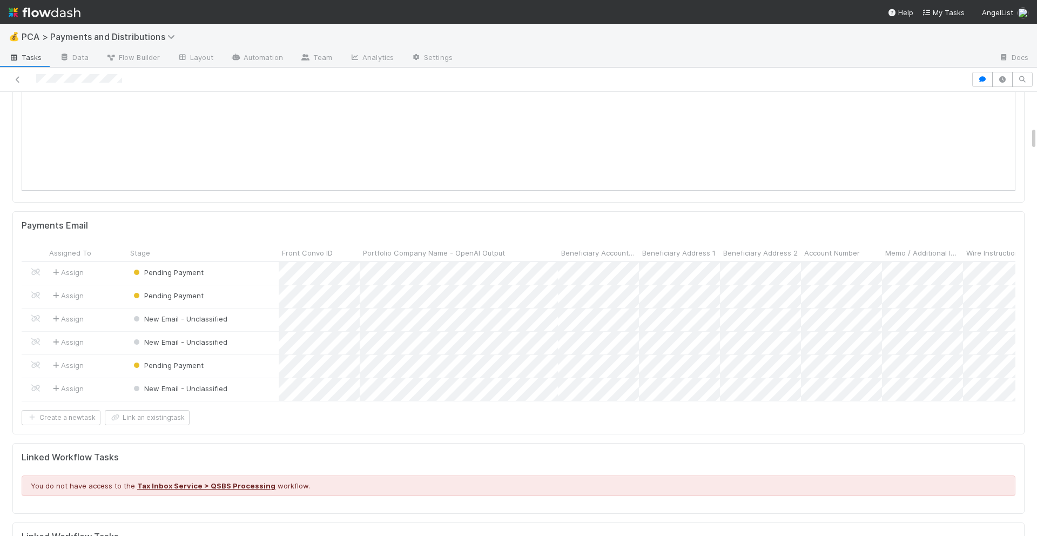
scroll to position [0, 0]
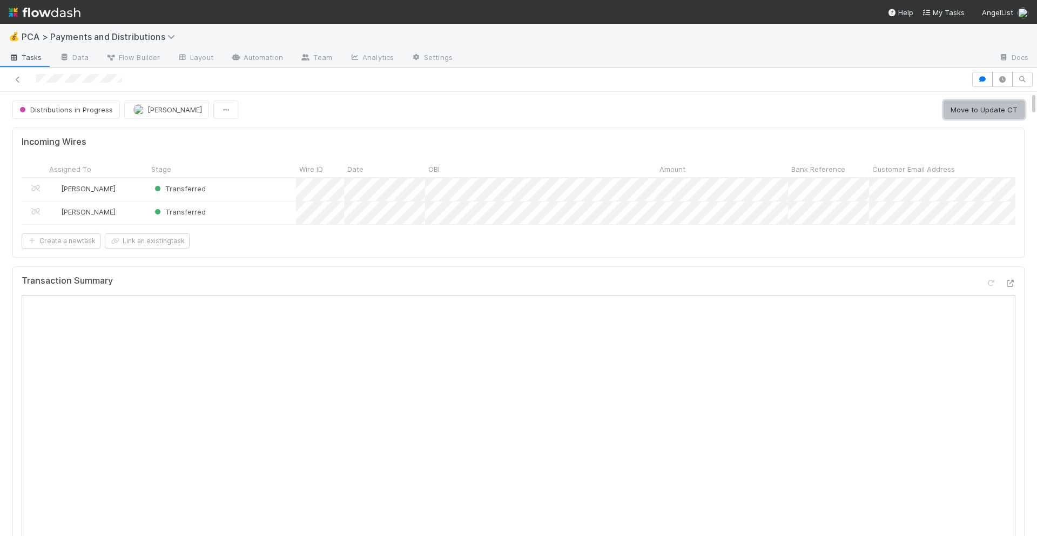
click at [964, 112] on button "Move to Update CT" at bounding box center [983, 109] width 81 height 18
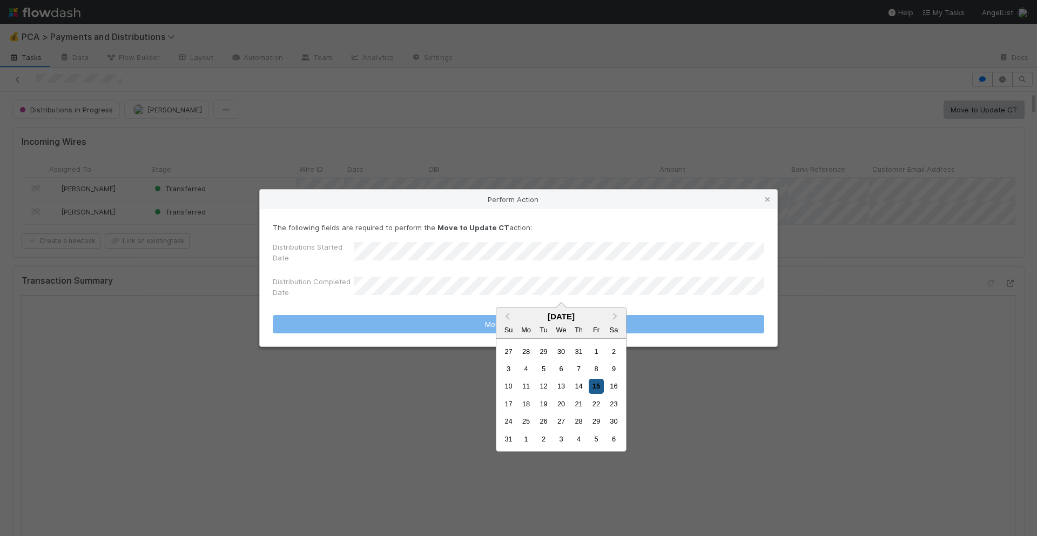
click at [591, 386] on div "15" at bounding box center [596, 386] width 15 height 15
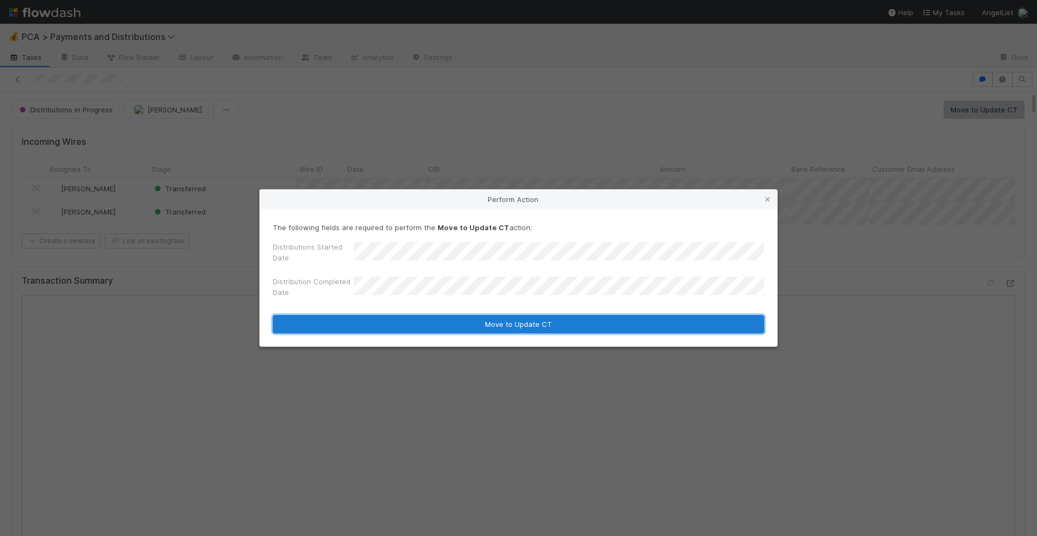
click at [541, 319] on button "Move to Update CT" at bounding box center [518, 324] width 491 height 18
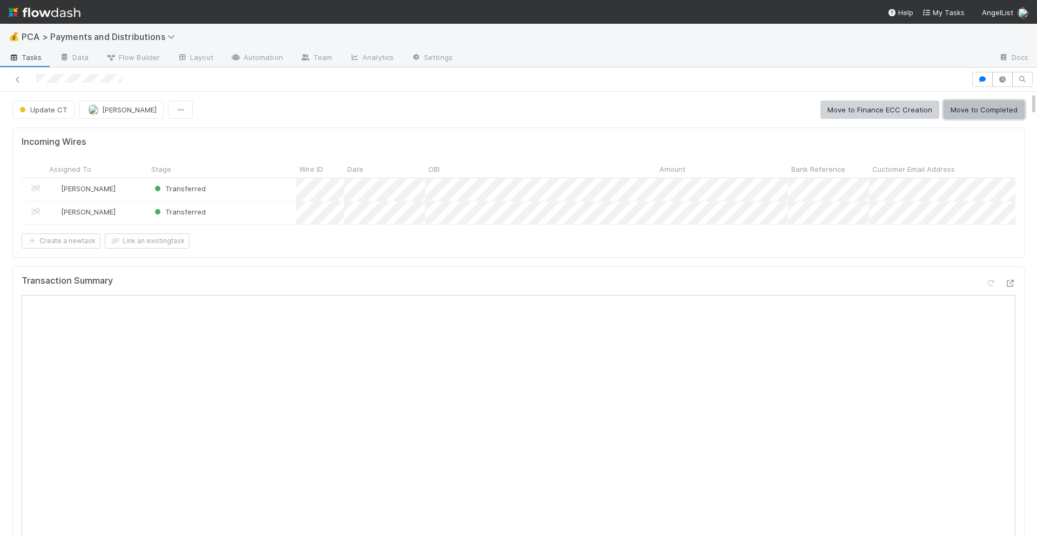
click at [961, 103] on button "Move to Completed" at bounding box center [983, 109] width 81 height 18
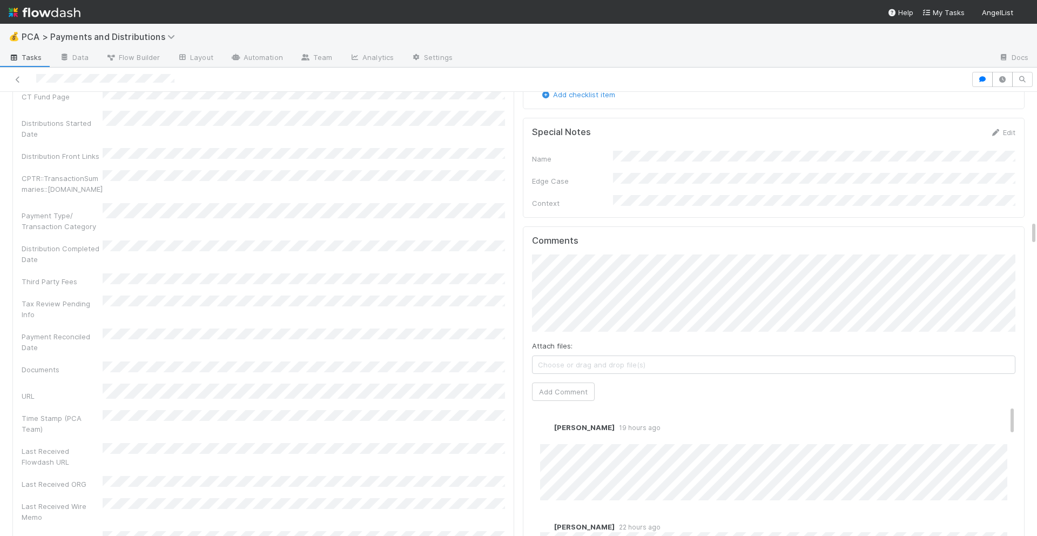
scroll to position [2300, 0]
click at [556, 433] on link "Edit" at bounding box center [555, 437] width 12 height 9
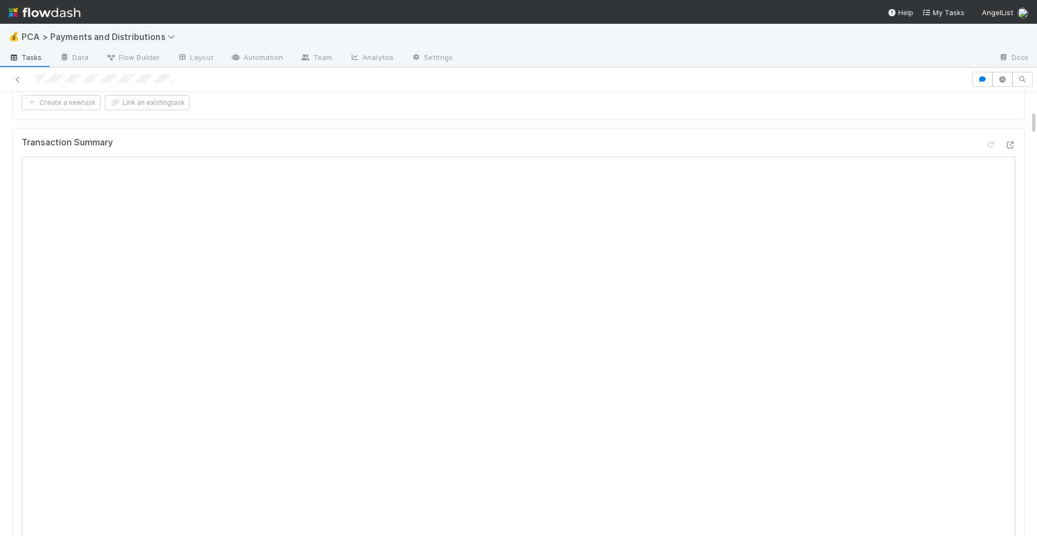
scroll to position [0, 0]
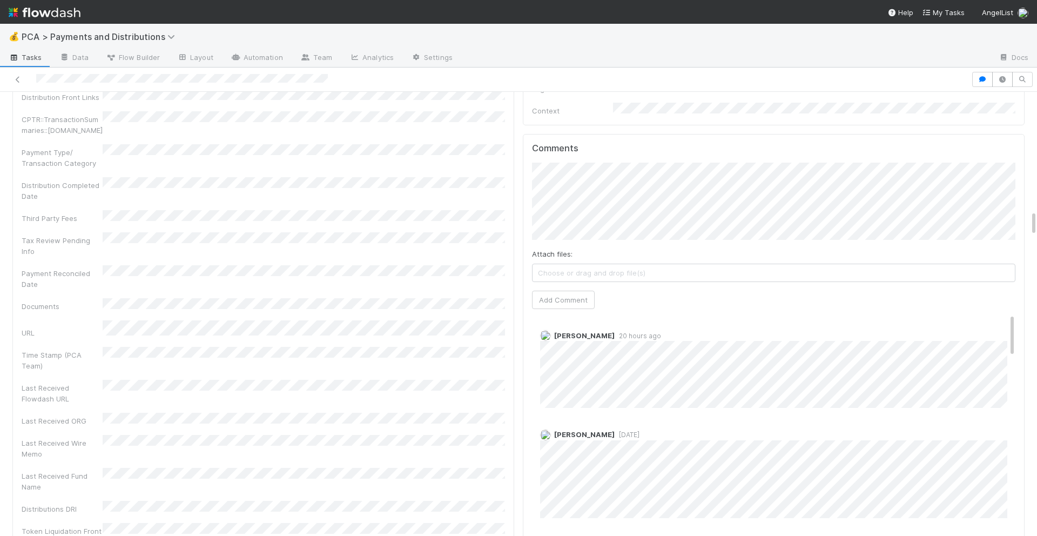
scroll to position [2034, 0]
